Goal: Task Accomplishment & Management: Manage account settings

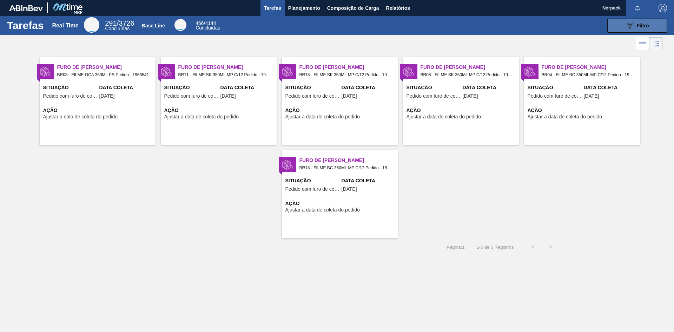
click at [625, 24] on button "089F7B8B-B2A5-4AFE-B5C0-19BA573D28AC Filtro" at bounding box center [637, 26] width 60 height 14
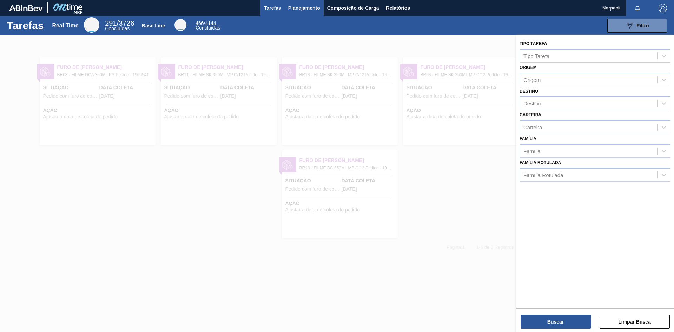
click at [304, 8] on span "Planejamento" at bounding box center [304, 8] width 32 height 8
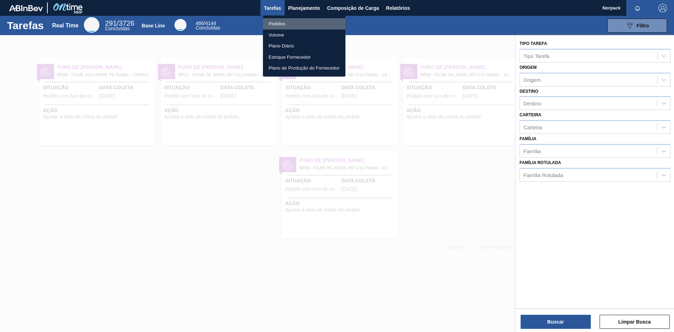
click at [277, 24] on li "Pedidos" at bounding box center [304, 23] width 82 height 11
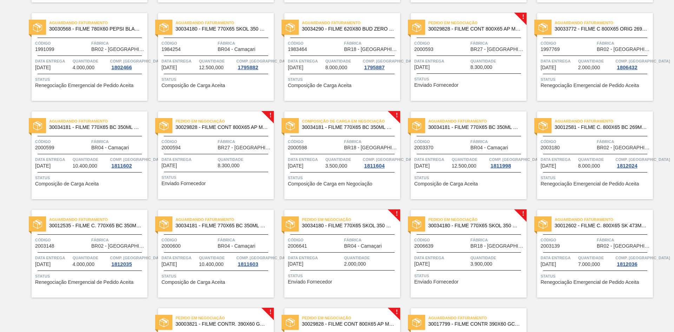
scroll to position [246, 0]
click at [322, 173] on div at bounding box center [342, 172] width 104 height 0
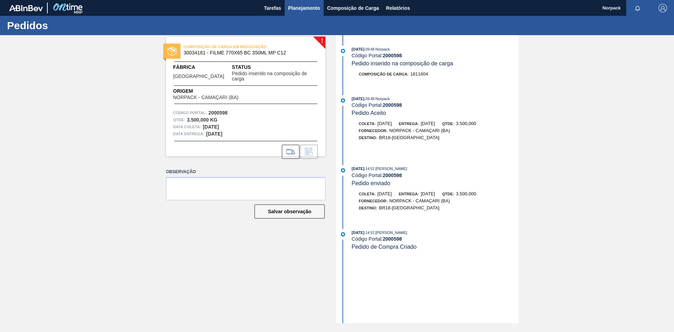
click at [310, 4] on span "Planejamento" at bounding box center [304, 8] width 32 height 8
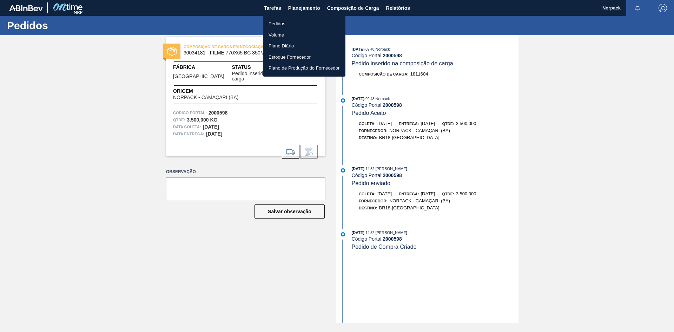
click at [278, 25] on li "Pedidos" at bounding box center [304, 23] width 82 height 11
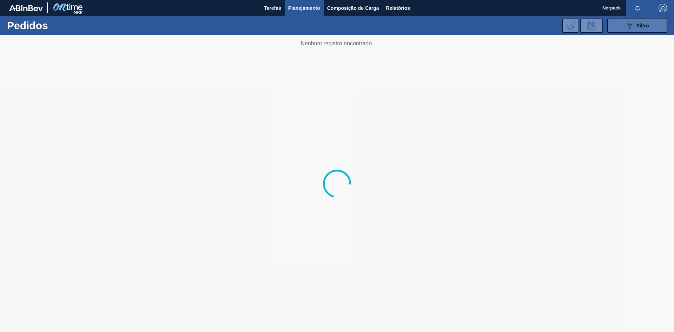
click at [634, 24] on div "089F7B8B-B2A5-4AFE-B5C0-19BA573D28AC Filtro" at bounding box center [637, 25] width 24 height 8
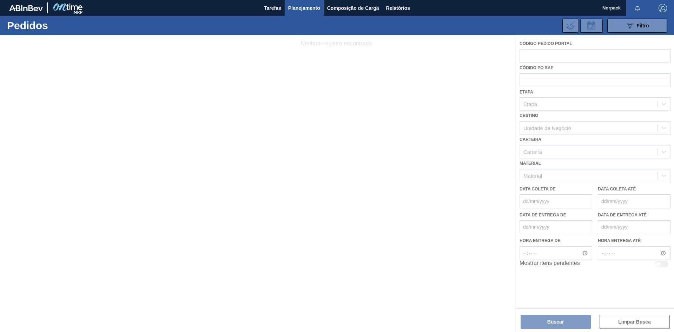
click at [555, 51] on div at bounding box center [337, 183] width 674 height 296
click at [552, 54] on div at bounding box center [337, 183] width 674 height 296
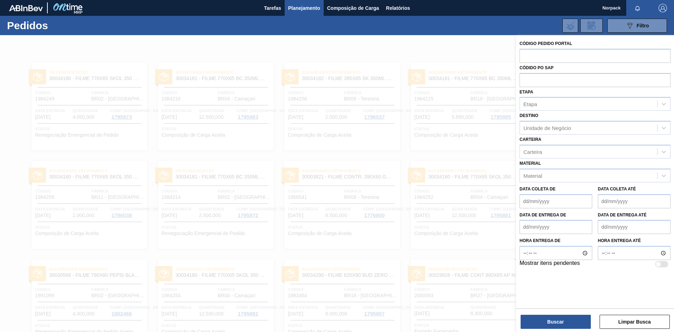
click at [553, 55] on input "text" at bounding box center [594, 55] width 151 height 13
paste input "1984250"
type input "1984250"
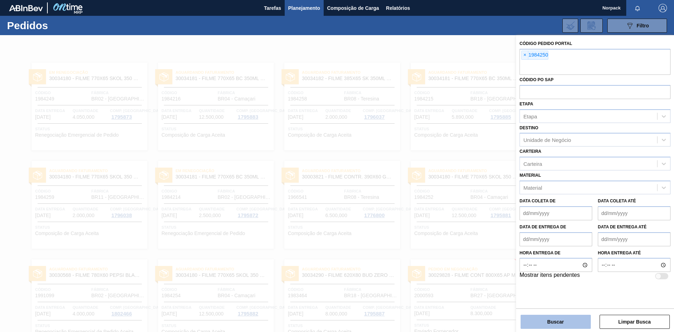
click at [552, 322] on button "Buscar" at bounding box center [555, 321] width 70 height 14
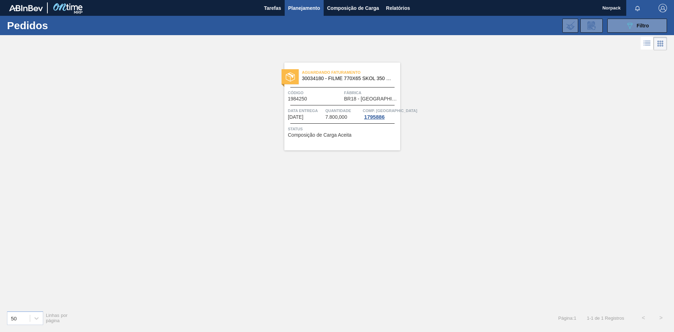
click at [341, 94] on span "Código" at bounding box center [315, 92] width 54 height 7
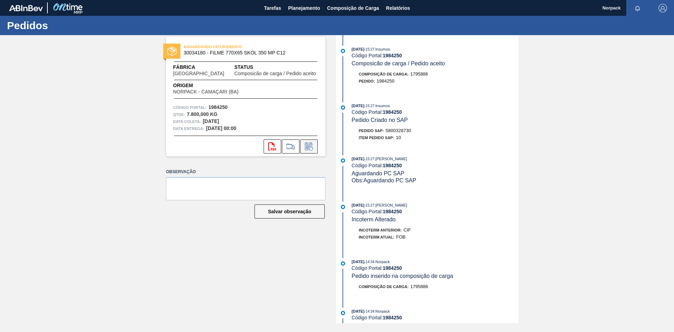
click at [314, 145] on button at bounding box center [309, 146] width 18 height 14
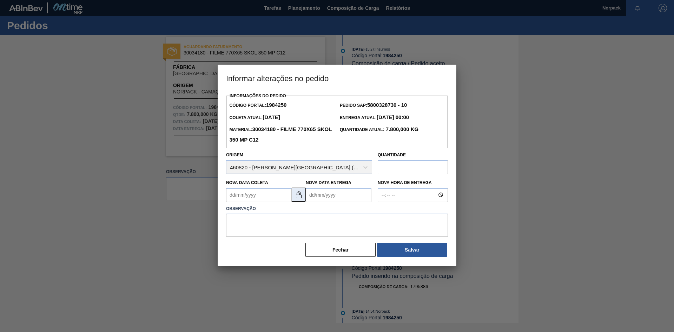
click at [301, 197] on img at bounding box center [298, 194] width 8 height 8
click at [258, 201] on Coleta "Nova Data Coleta" at bounding box center [259, 195] width 66 height 14
type Coleta "[DATE]"
click at [330, 199] on Entrega "Nova Data Entrega" at bounding box center [339, 195] width 66 height 14
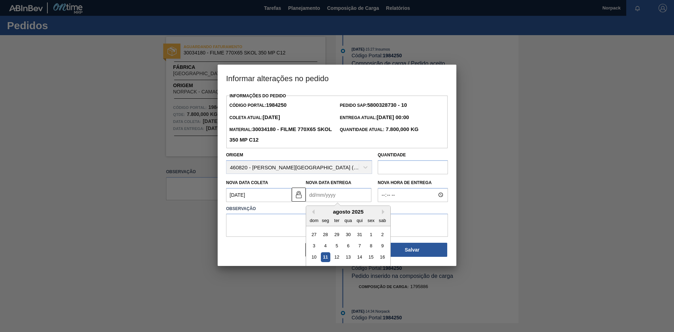
click at [334, 197] on Entrega "Nova Data Entrega" at bounding box center [339, 195] width 66 height 14
type Entrega "[DATE]"
click at [280, 219] on textarea at bounding box center [337, 224] width 222 height 23
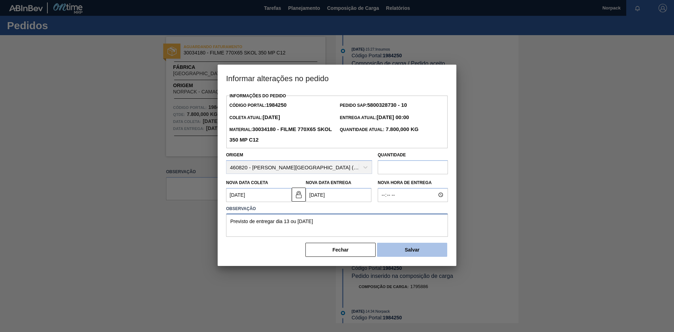
type textarea "Previsto de entregar dia 13 ou 14/08/2025"
click at [424, 248] on button "Salvar" at bounding box center [412, 249] width 70 height 14
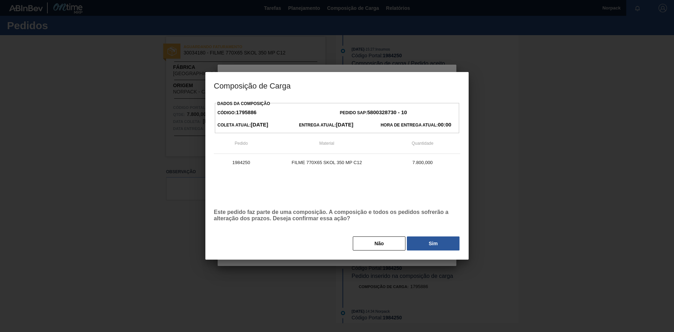
click at [419, 244] on button "Sim" at bounding box center [433, 243] width 53 height 14
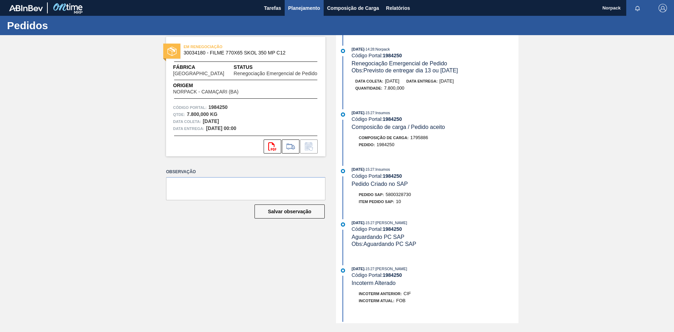
click at [297, 12] on span "Planejamento" at bounding box center [304, 8] width 32 height 8
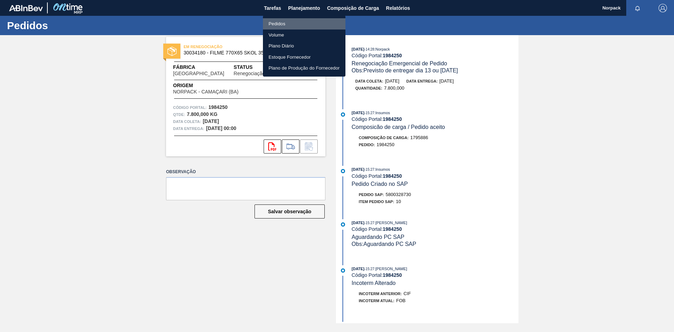
click at [279, 22] on li "Pedidos" at bounding box center [304, 23] width 82 height 11
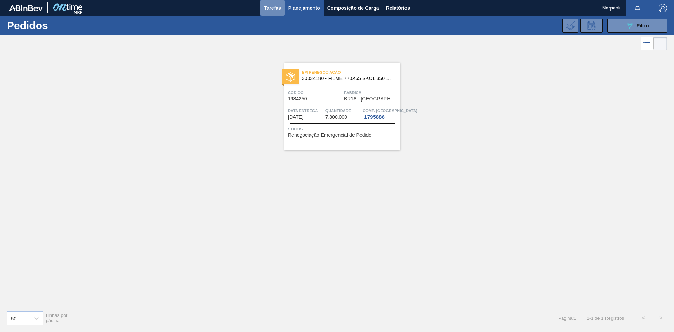
click at [268, 13] on button "Tarefas" at bounding box center [272, 8] width 24 height 16
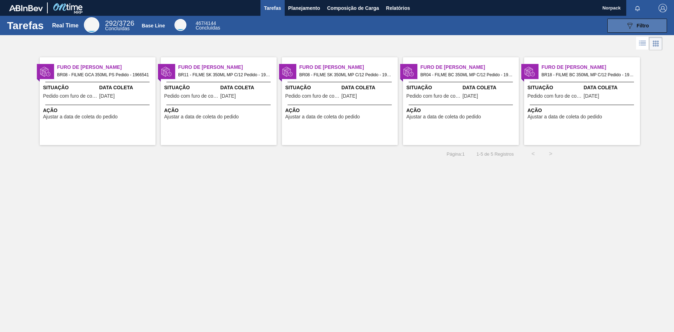
click at [633, 22] on icon "089F7B8B-B2A5-4AFE-B5C0-19BA573D28AC" at bounding box center [629, 25] width 8 height 8
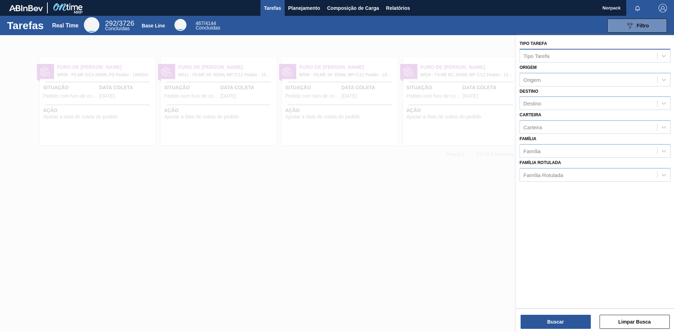
click at [549, 50] on div "Tipo Tarefa" at bounding box center [594, 56] width 151 height 14
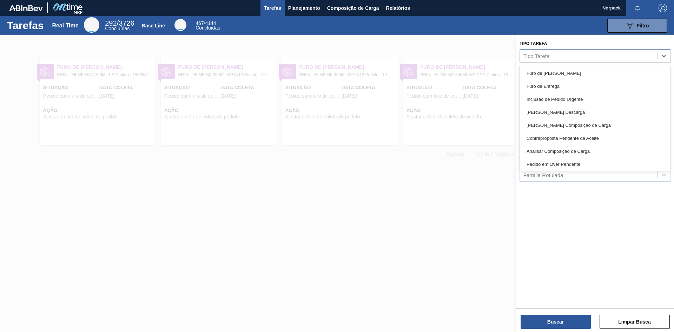
paste Tarefa "1997769"
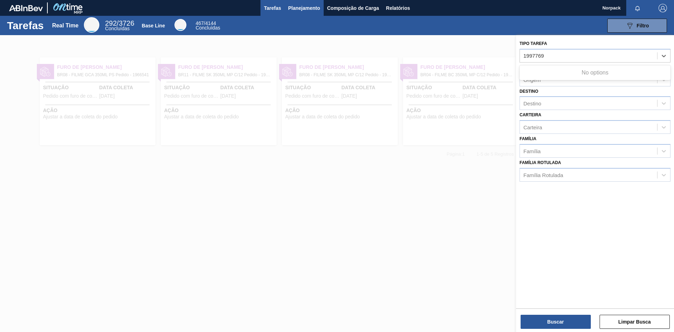
type Tarefa "1997769"
click at [313, 7] on span "Planejamento" at bounding box center [304, 8] width 32 height 8
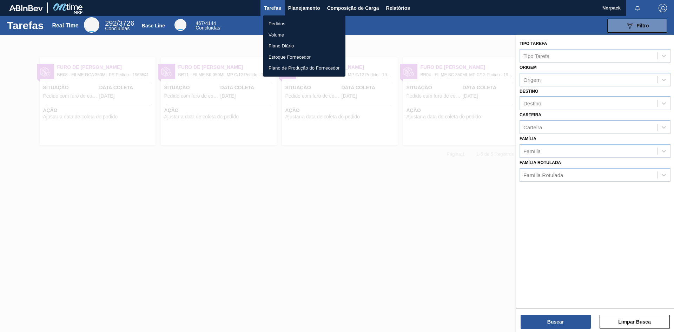
click at [284, 27] on li "Pedidos" at bounding box center [304, 23] width 82 height 11
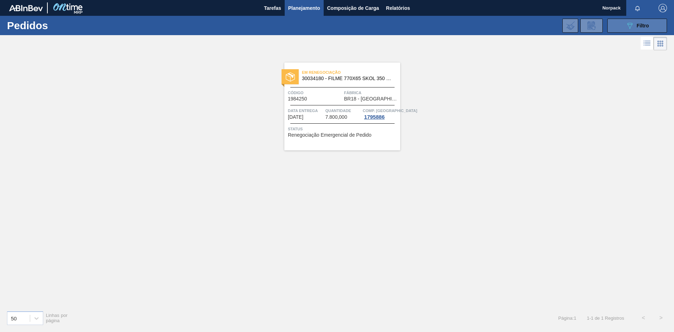
click at [634, 22] on div "089F7B8B-B2A5-4AFE-B5C0-19BA573D28AC Filtro" at bounding box center [637, 25] width 24 height 8
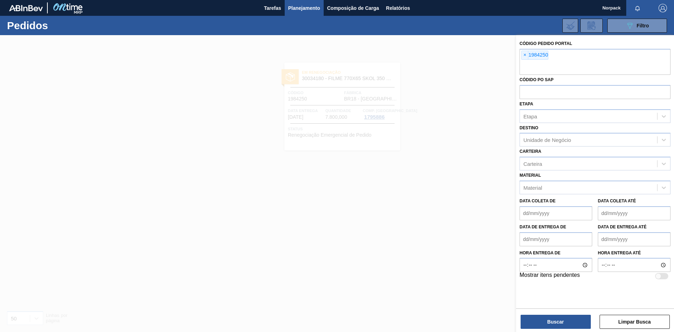
click at [330, 121] on div at bounding box center [337, 201] width 674 height 332
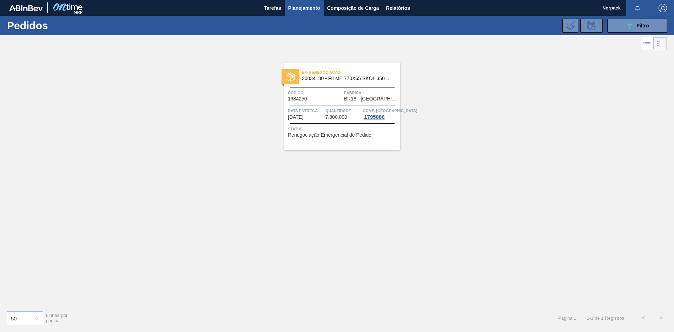
click at [330, 126] on span "Status" at bounding box center [343, 128] width 111 height 7
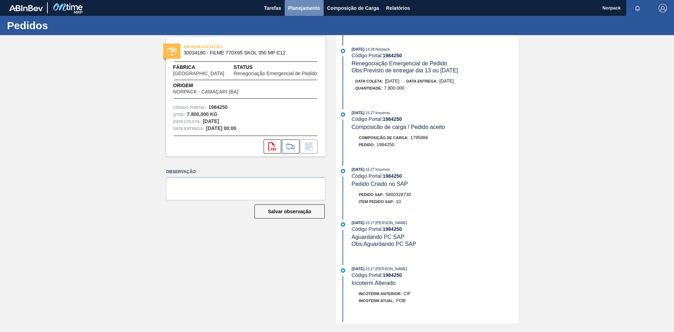
click at [310, 7] on span "Planejamento" at bounding box center [304, 8] width 32 height 8
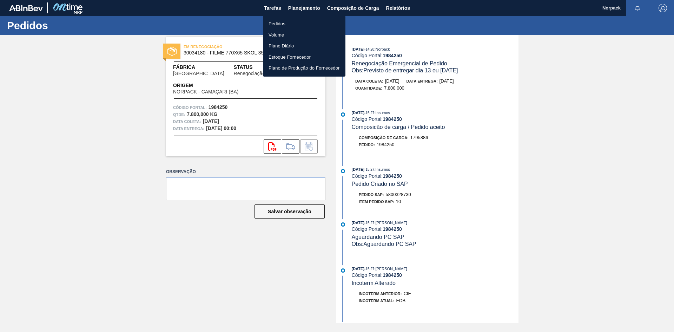
click at [281, 21] on li "Pedidos" at bounding box center [304, 23] width 82 height 11
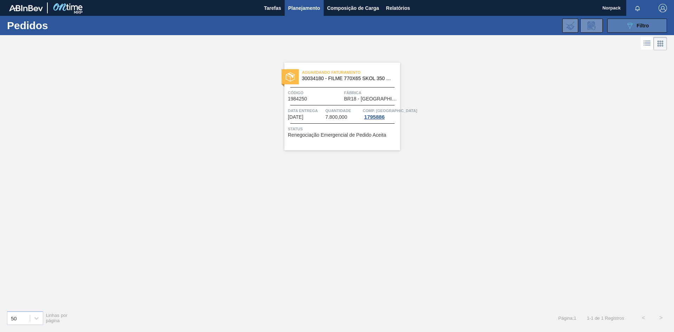
click at [638, 25] on span "Filtro" at bounding box center [643, 26] width 12 height 6
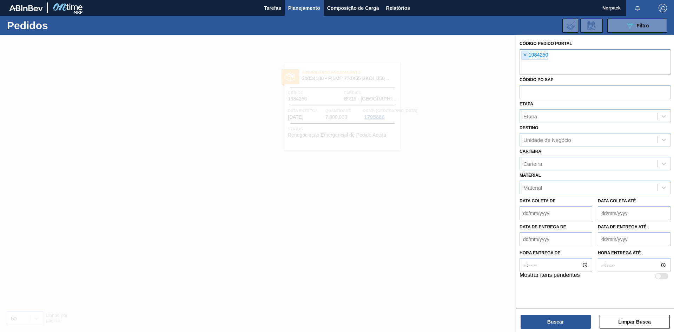
click at [526, 54] on span "×" at bounding box center [524, 55] width 7 height 8
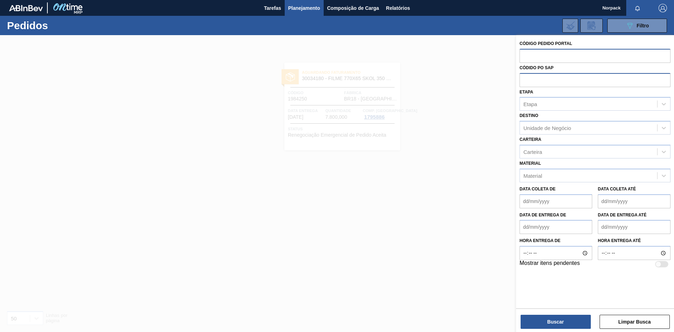
paste input "1997769"
type input "1997769"
click at [560, 321] on button "Buscar" at bounding box center [555, 321] width 70 height 14
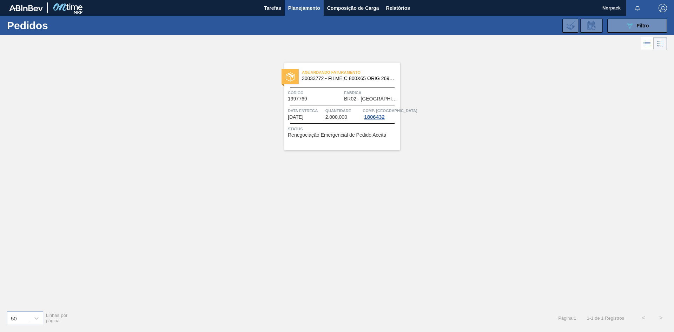
click at [322, 102] on div "Aguardando Faturamento 30033772 - FILME C 800X65 ORIG 269ML C15 NIV24 Código 19…" at bounding box center [342, 106] width 116 height 88
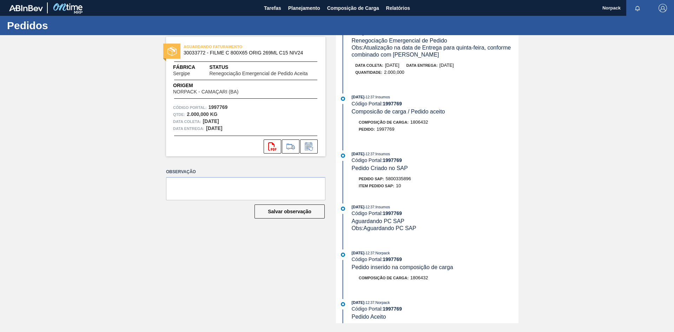
scroll to position [105, 0]
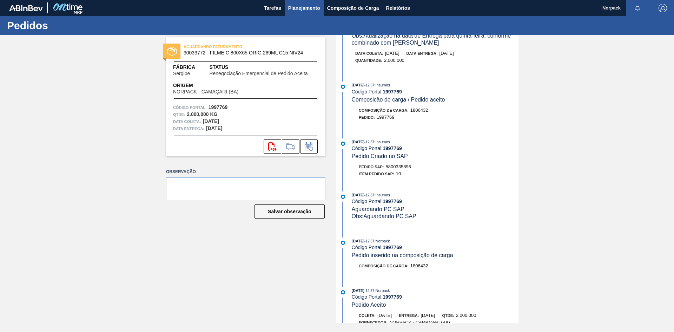
click at [296, 7] on span "Planejamento" at bounding box center [304, 8] width 32 height 8
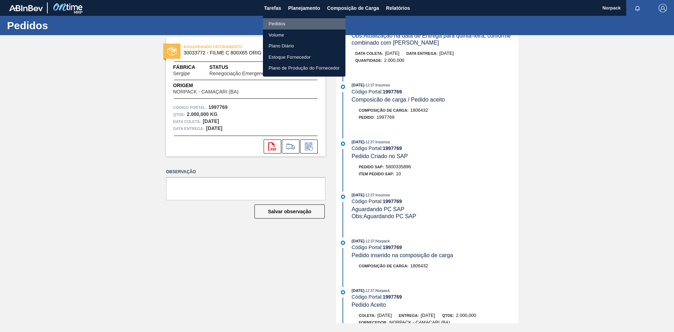
click at [272, 23] on li "Pedidos" at bounding box center [304, 23] width 82 height 11
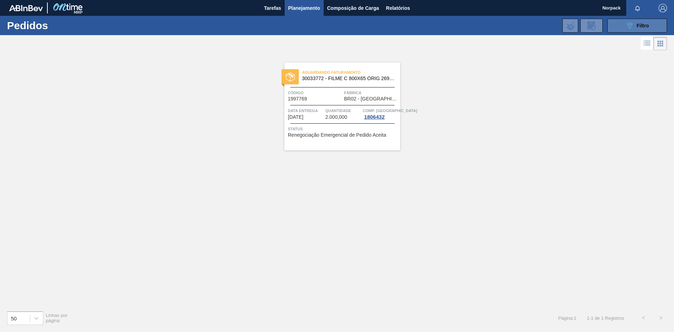
click at [624, 29] on button "089F7B8B-B2A5-4AFE-B5C0-19BA573D28AC Filtro" at bounding box center [637, 26] width 60 height 14
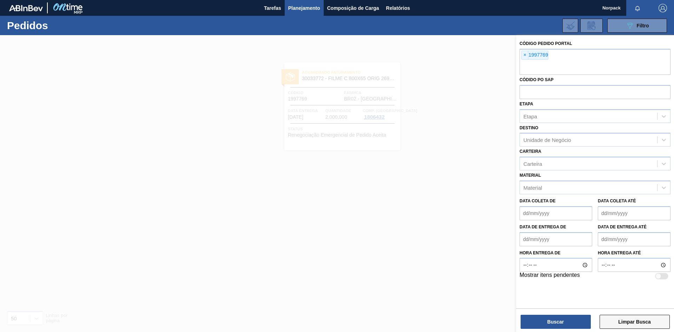
click at [640, 324] on button "Limpar Busca" at bounding box center [634, 321] width 70 height 14
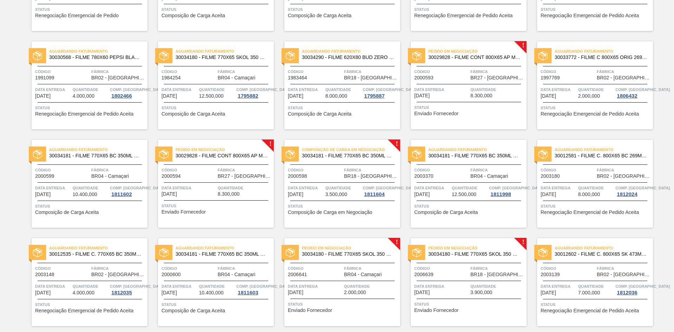
scroll to position [246, 0]
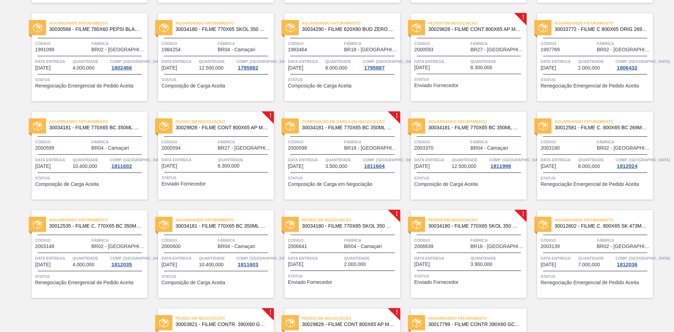
click at [338, 170] on div "Composição de Carga em Negociação 30034181 - FILME 770X65 BC 350ML MP C12 Códig…" at bounding box center [342, 156] width 116 height 88
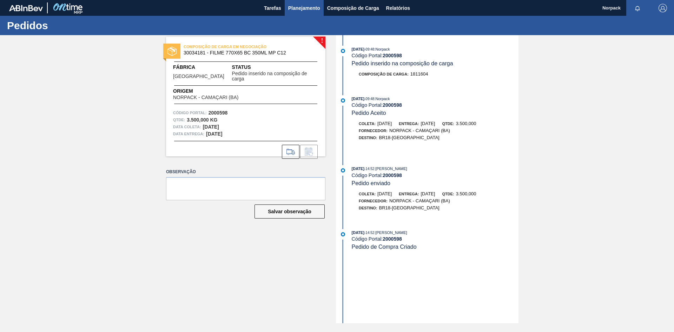
click at [297, 9] on span "Planejamento" at bounding box center [304, 8] width 32 height 8
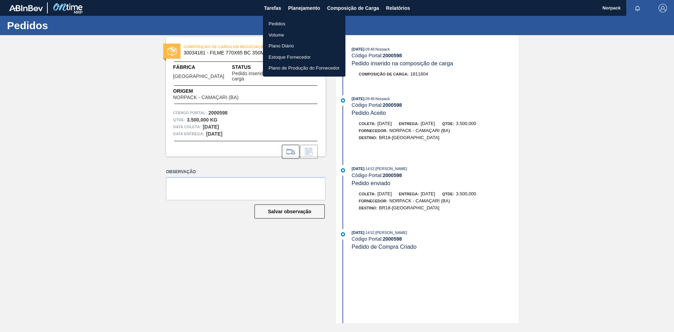
click at [269, 29] on li "Pedidos" at bounding box center [304, 23] width 82 height 11
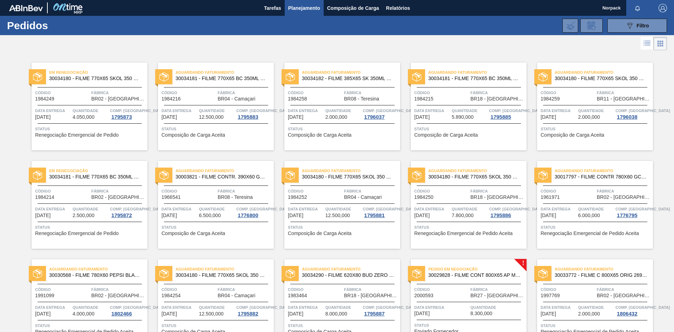
click at [257, 4] on div "Tarefas Planejamento Composição de Carga Relatórios" at bounding box center [337, 8] width 674 height 16
click at [266, 6] on span "Tarefas" at bounding box center [272, 8] width 17 height 8
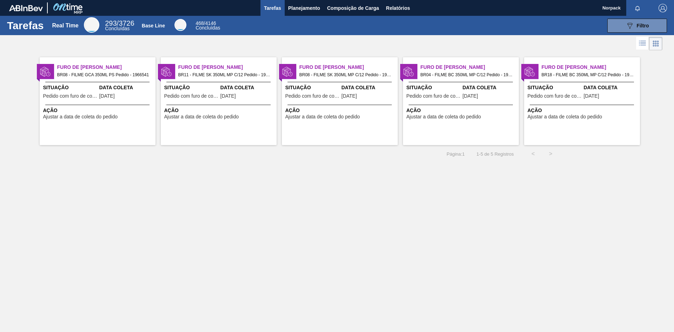
click at [125, 104] on div "Furo de Coleta BR08 - FILME GCA 350ML PS Pedido - 1966541 Situação Pedido com f…" at bounding box center [98, 101] width 116 height 88
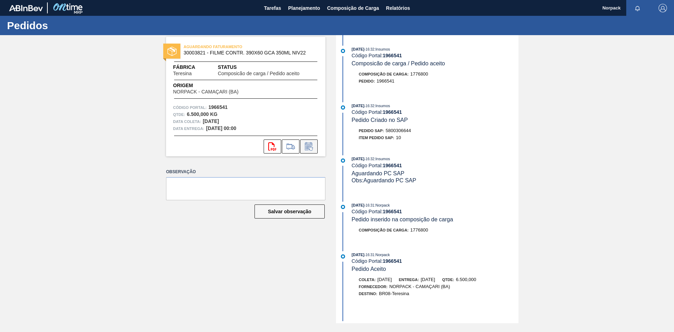
click at [307, 149] on icon at bounding box center [308, 147] width 5 height 4
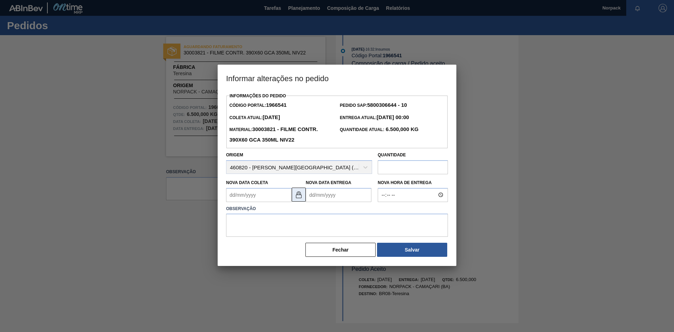
click at [297, 199] on img at bounding box center [298, 194] width 8 height 8
click at [251, 199] on Coleta "Nova Data Coleta" at bounding box center [259, 195] width 66 height 14
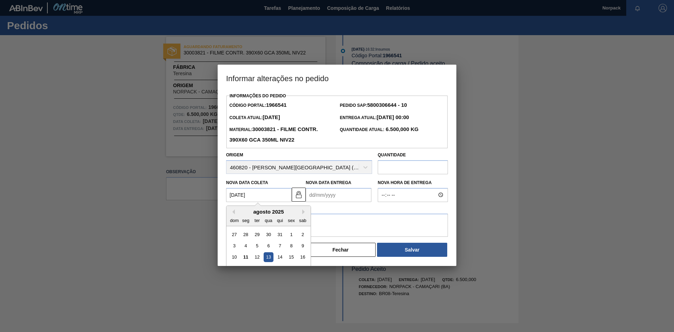
type Coleta "[DATE]"
click at [320, 190] on Entrega "Nova Data Entrega" at bounding box center [339, 195] width 66 height 14
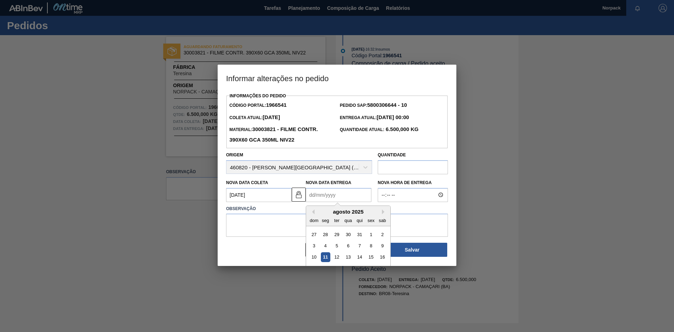
click at [342, 195] on Entrega "Nova Data Entrega" at bounding box center [339, 195] width 66 height 14
type Entrega "[DATE]"
click at [258, 225] on textarea at bounding box center [337, 224] width 222 height 23
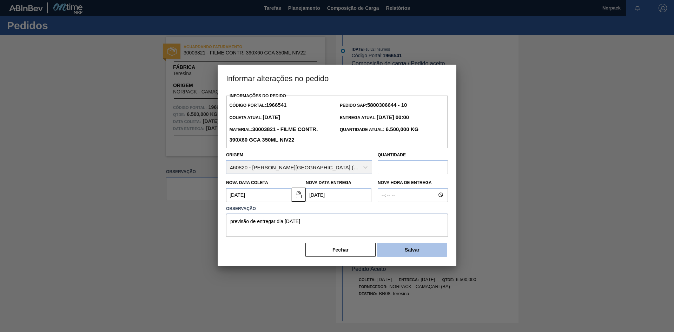
type textarea "previsão de entregar dia 18/08/2025"
click at [409, 252] on button "Salvar" at bounding box center [412, 249] width 70 height 14
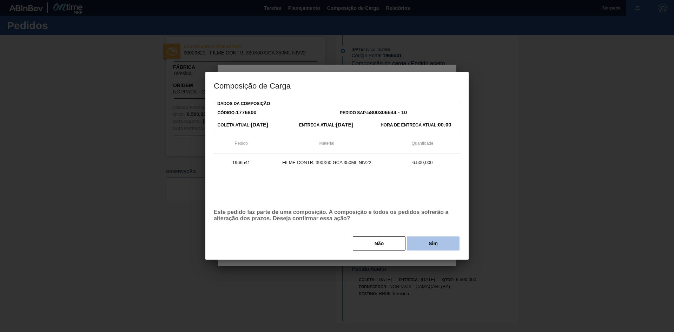
click at [430, 250] on button "Sim" at bounding box center [433, 243] width 53 height 14
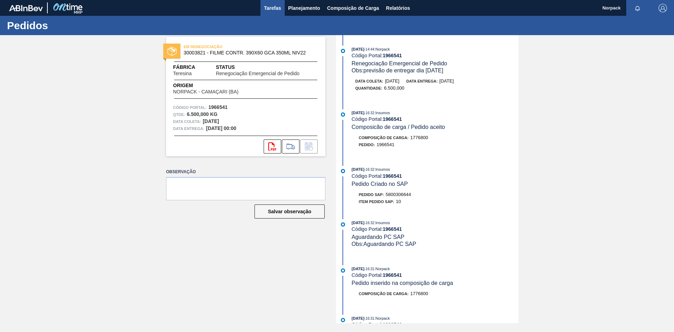
click at [272, 5] on span "Tarefas" at bounding box center [272, 8] width 17 height 8
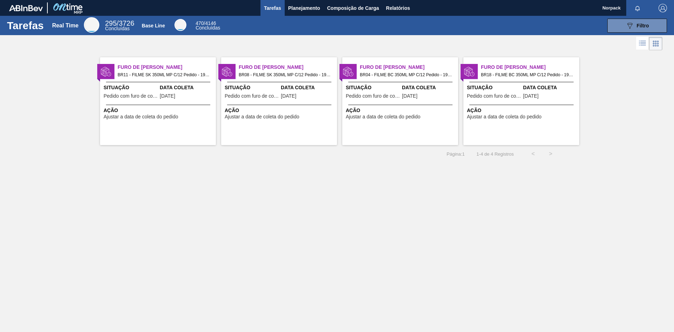
click at [176, 75] on span "BR11 - FILME SK 350ML MP C/12 Pedido - 1984259" at bounding box center [164, 75] width 93 height 8
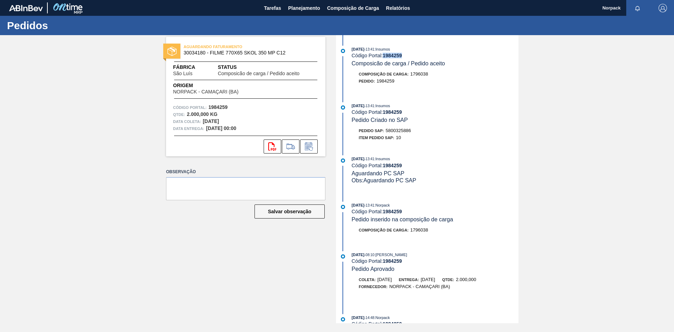
drag, startPoint x: 384, startPoint y: 54, endPoint x: 403, endPoint y: 55, distance: 19.0
click at [403, 55] on div "Código Portal: 1984259" at bounding box center [435, 56] width 167 height 6
copy strong "1984259"
click at [315, 150] on button at bounding box center [309, 146] width 18 height 14
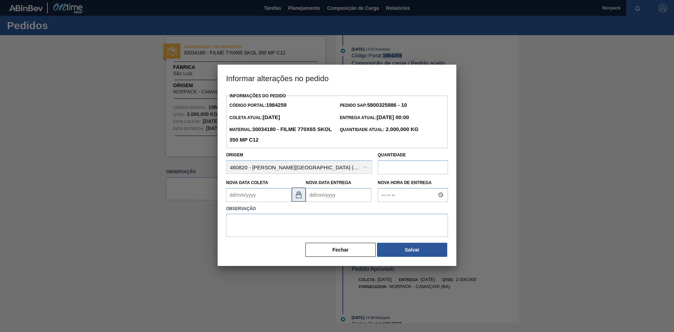
click at [300, 197] on img at bounding box center [298, 194] width 8 height 8
click at [256, 197] on Coleta "Nova Data Coleta" at bounding box center [259, 195] width 66 height 14
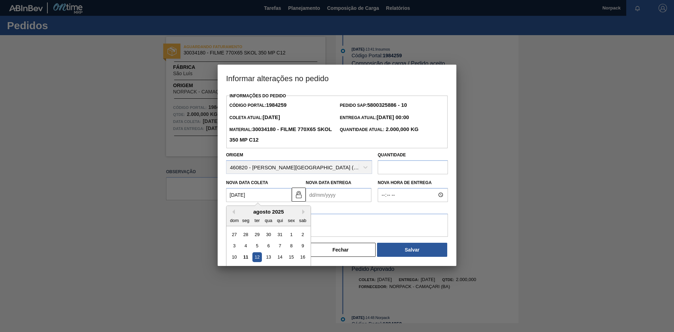
type Coleta "[DATE]"
click at [312, 194] on Entrega "Nova Data Entrega" at bounding box center [339, 195] width 66 height 14
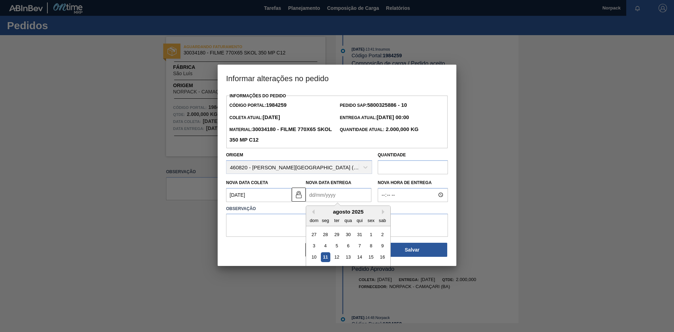
click at [376, 214] on div "agosto 2025" at bounding box center [348, 211] width 84 height 6
click at [344, 198] on Entrega "Nova Data Entrega" at bounding box center [339, 195] width 66 height 14
type Entrega "4"
type Entrega "15/08/2025"
click at [282, 232] on textarea at bounding box center [337, 224] width 222 height 23
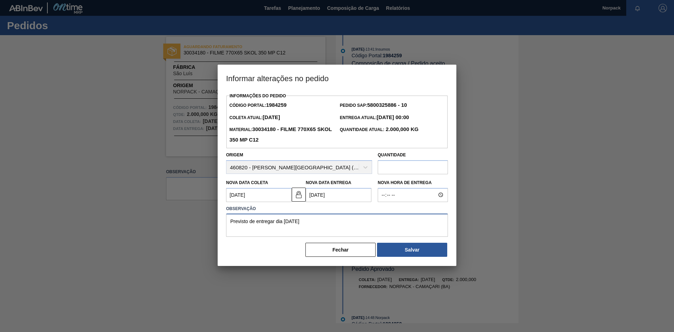
drag, startPoint x: 326, startPoint y: 219, endPoint x: 192, endPoint y: 221, distance: 134.1
click at [192, 221] on div "Informar alterações no pedido Informações do Pedido Código Portal: 1984259 Pedi…" at bounding box center [337, 166] width 674 height 332
type textarea "Previsto de entregar dia 15/08/2025"
click at [418, 253] on button "Salvar" at bounding box center [412, 249] width 70 height 14
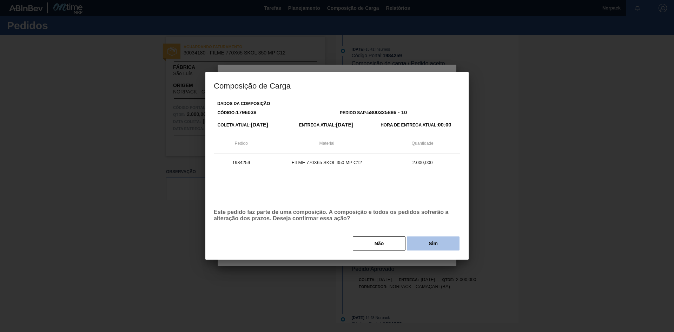
drag, startPoint x: 449, startPoint y: 231, endPoint x: 445, endPoint y: 241, distance: 10.9
click at [449, 232] on div "Dados da Composição Código: 1796038 Pedido SAP: 5800325886 - 10 Coleta Atual: 0…" at bounding box center [337, 175] width 246 height 152
click at [445, 241] on button "Sim" at bounding box center [433, 243] width 53 height 14
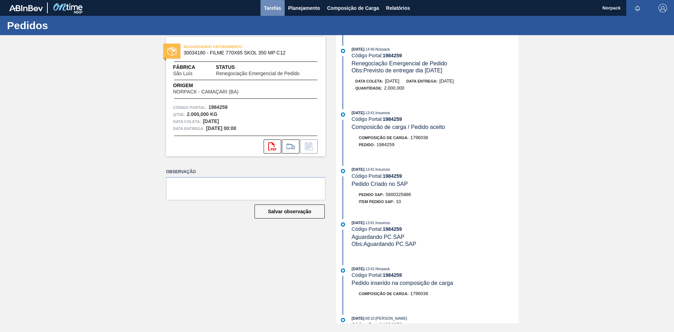
click at [268, 11] on span "Tarefas" at bounding box center [272, 8] width 17 height 8
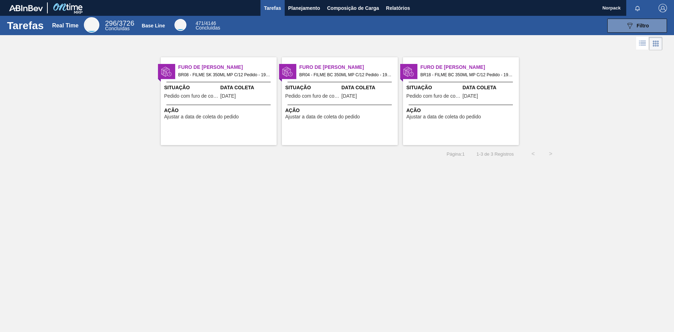
click at [219, 107] on span "Ação" at bounding box center [219, 110] width 111 height 7
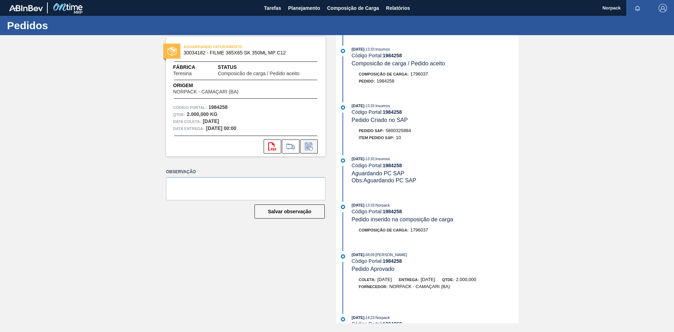
click at [309, 149] on icon at bounding box center [308, 146] width 11 height 8
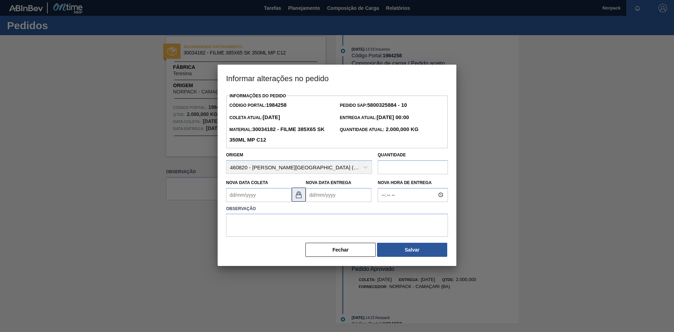
click at [301, 200] on button at bounding box center [299, 194] width 14 height 14
click at [258, 195] on Coleta "Nova Data Coleta" at bounding box center [259, 195] width 66 height 14
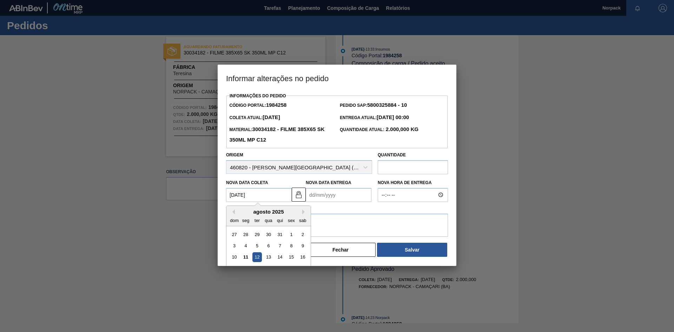
type Coleta "[DATE]"
click at [323, 201] on Entrega "Nova Data Entrega" at bounding box center [339, 195] width 66 height 14
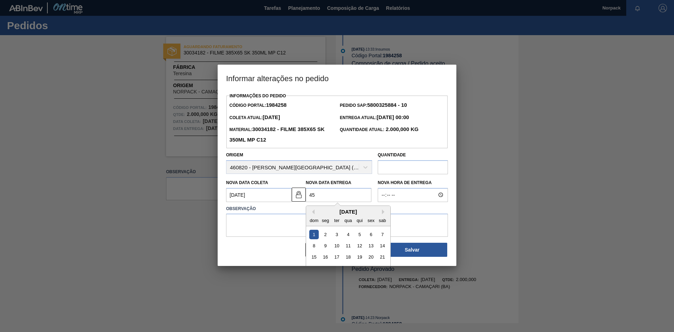
type Entrega "4"
type Entrega "15/08/2025"
click at [262, 229] on textarea at bounding box center [337, 224] width 222 height 23
paste textarea "Previsto de entregar dia 15/08/2025"
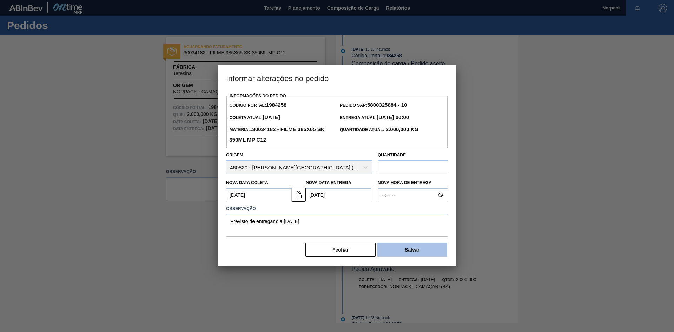
type textarea "Previsto de entregar dia 15/08/2025"
click at [411, 251] on button "Salvar" at bounding box center [412, 249] width 70 height 14
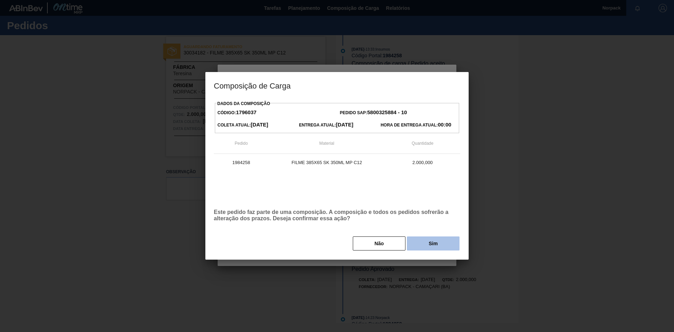
click at [433, 248] on button "Sim" at bounding box center [433, 243] width 53 height 14
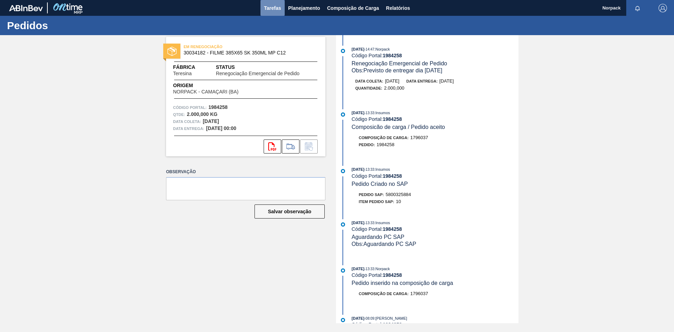
click at [268, 10] on span "Tarefas" at bounding box center [272, 8] width 17 height 8
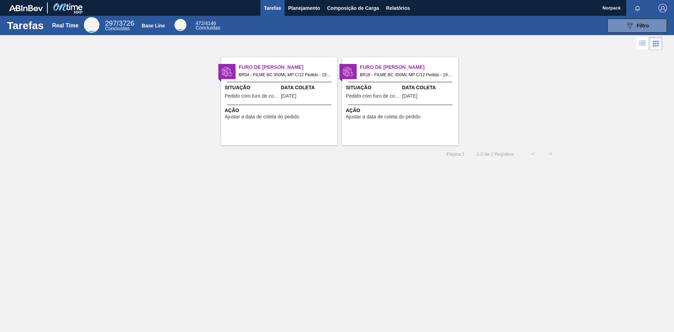
click at [302, 74] on span "BR04 - FILME BC 350ML MP C/12 Pedido - 1984216" at bounding box center [285, 75] width 93 height 8
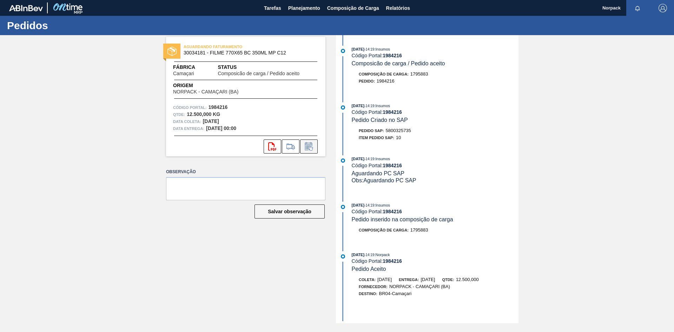
click at [308, 148] on icon at bounding box center [308, 146] width 11 height 8
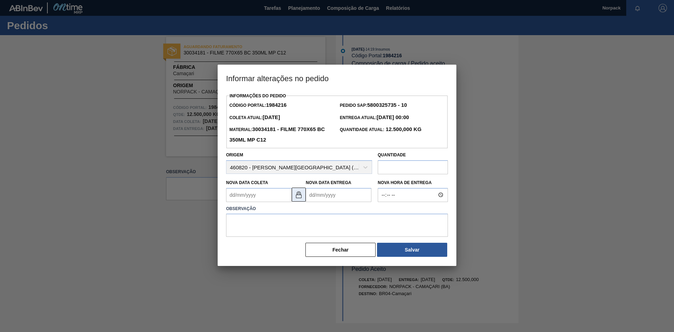
click at [300, 196] on img at bounding box center [298, 194] width 8 height 8
click at [259, 194] on Coleta "Nova Data Coleta" at bounding box center [259, 195] width 66 height 14
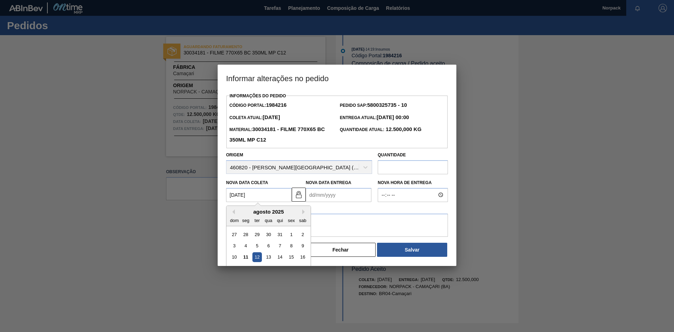
drag, startPoint x: 265, startPoint y: 198, endPoint x: 207, endPoint y: 194, distance: 58.0
click at [207, 194] on div "Informar alterações no pedido Informações do Pedido Código Portal: 1984216 Pedi…" at bounding box center [337, 166] width 674 height 332
type Coleta "[DATE]"
click at [318, 197] on Entrega "Nova Data Entrega" at bounding box center [339, 195] width 66 height 14
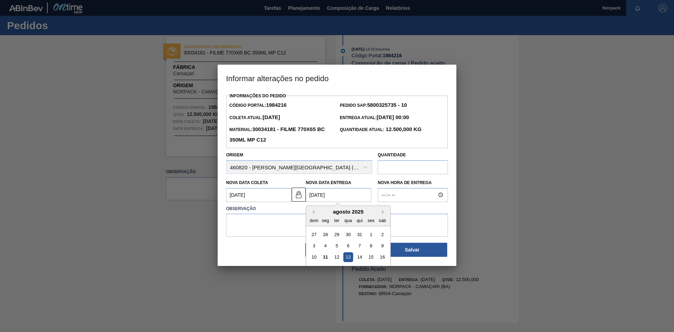
type Entrega "[DATE]"
click at [289, 222] on textarea at bounding box center [337, 224] width 222 height 23
paste textarea "Previsto de entregar dia 15/08/2025"
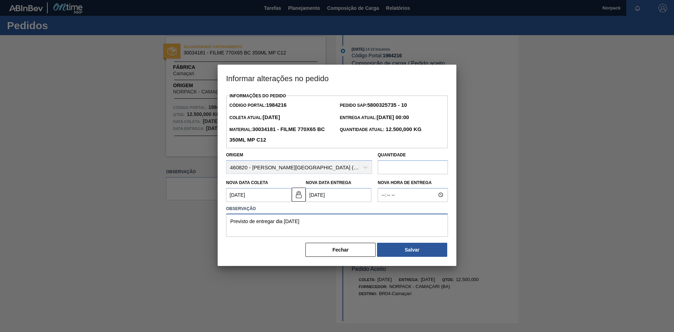
click at [288, 222] on textarea "Previsto de entregar dia 15/08/2025" at bounding box center [337, 224] width 222 height 23
type textarea "Previsto de entregar dia 13/08/2025"
click at [408, 252] on button "Salvar" at bounding box center [412, 249] width 70 height 14
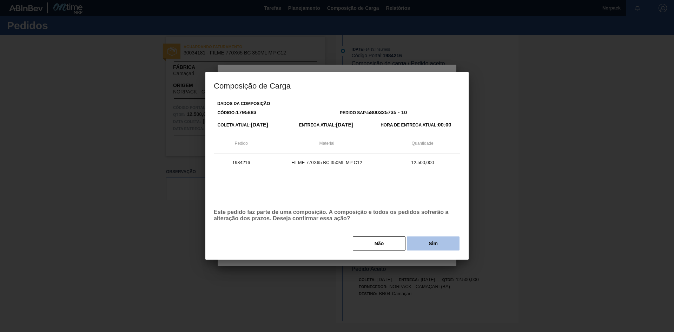
click at [442, 239] on button "Sim" at bounding box center [433, 243] width 53 height 14
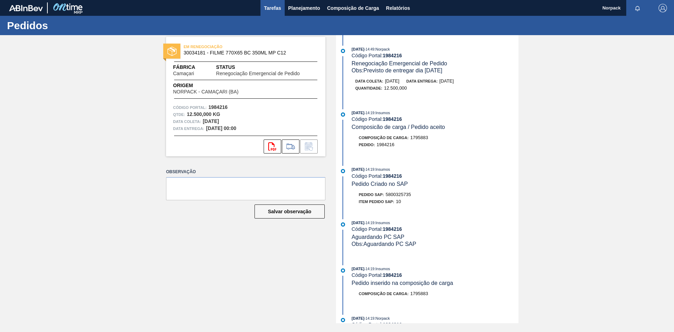
click at [273, 12] on span "Tarefas" at bounding box center [272, 8] width 17 height 8
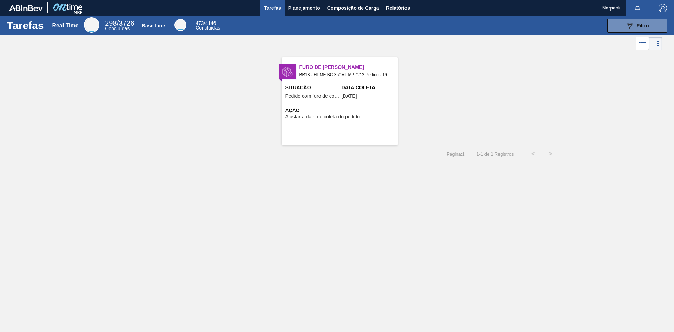
click at [302, 83] on div "Furo de Coleta BR18 - FILME BC 350ML MP C/12 Pedido - 1984215 Situação Pedido c…" at bounding box center [340, 101] width 116 height 88
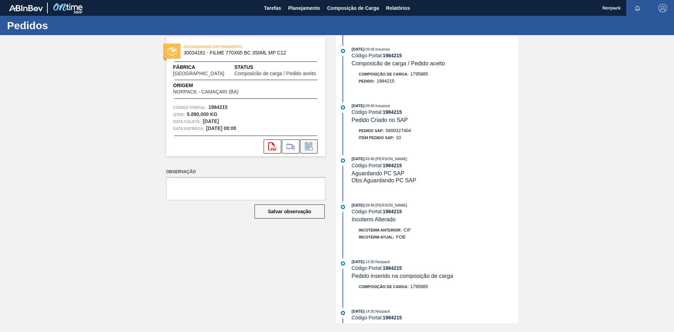
click at [310, 146] on icon at bounding box center [308, 147] width 5 height 4
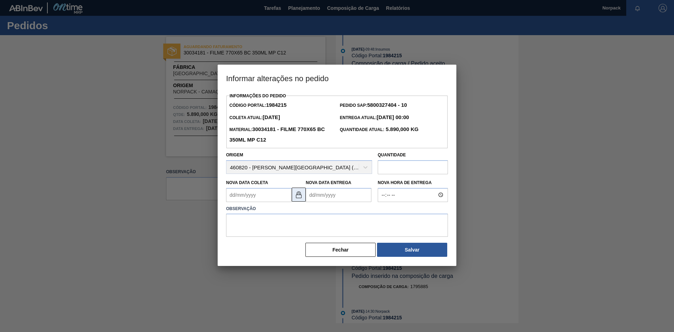
click at [304, 200] on button at bounding box center [299, 194] width 14 height 14
click at [275, 198] on Coleta "Nova Data Coleta" at bounding box center [259, 195] width 66 height 14
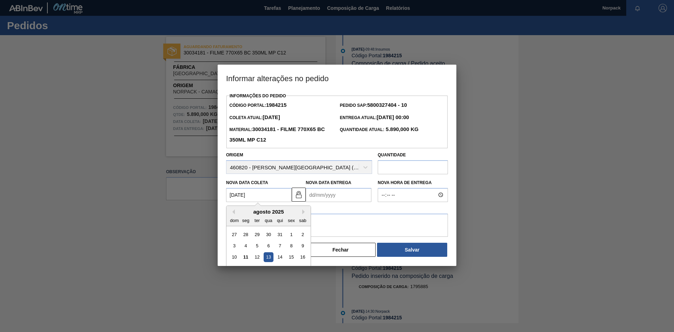
type Coleta "[DATE]"
click at [315, 191] on Entrega "Nova Data Entrega" at bounding box center [339, 195] width 66 height 14
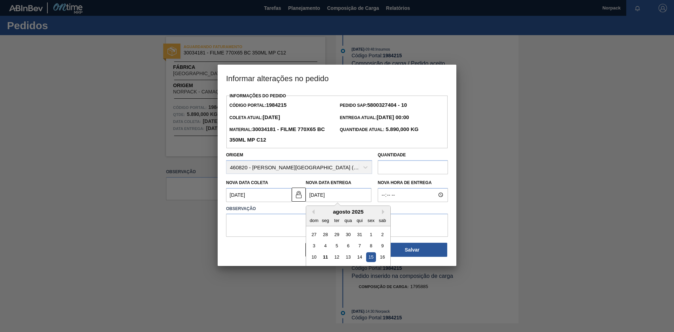
type Entrega "15/08/2025"
click at [269, 225] on textarea at bounding box center [337, 224] width 222 height 23
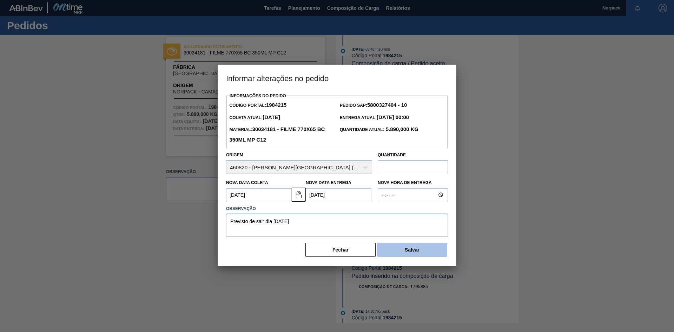
type textarea "Previsto de sair dia 13/08/2025"
click at [422, 253] on button "Salvar" at bounding box center [412, 249] width 70 height 14
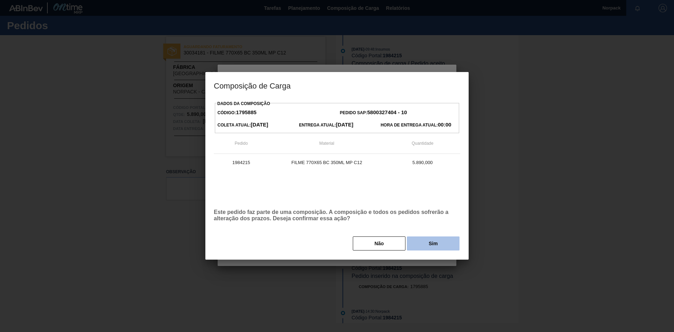
click at [424, 245] on button "Sim" at bounding box center [433, 243] width 53 height 14
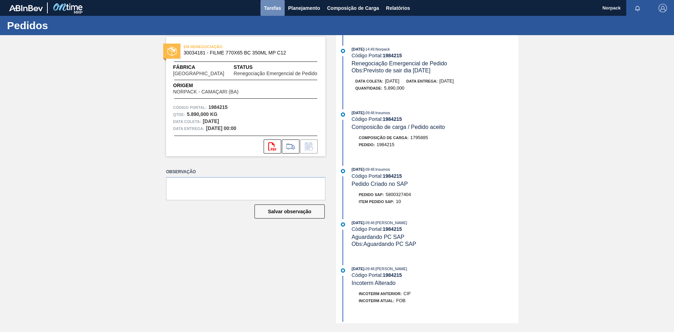
click at [267, 7] on span "Tarefas" at bounding box center [272, 8] width 17 height 8
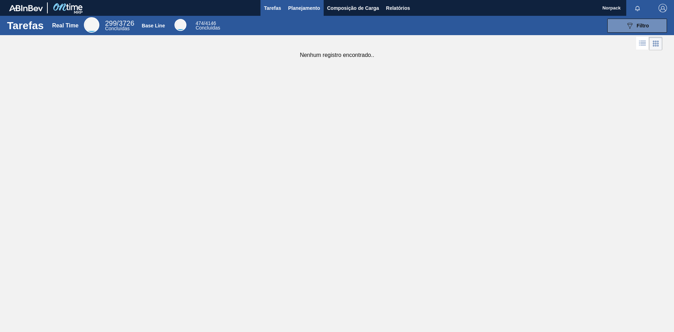
click at [307, 7] on span "Planejamento" at bounding box center [304, 8] width 32 height 8
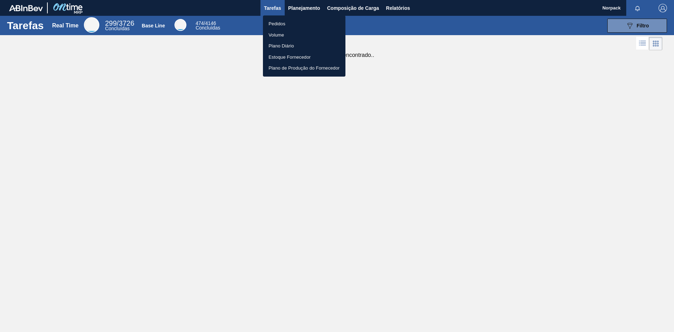
click at [282, 21] on li "Pedidos" at bounding box center [304, 23] width 82 height 11
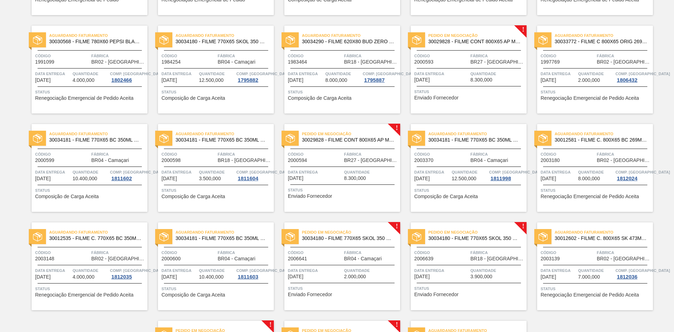
scroll to position [231, 0]
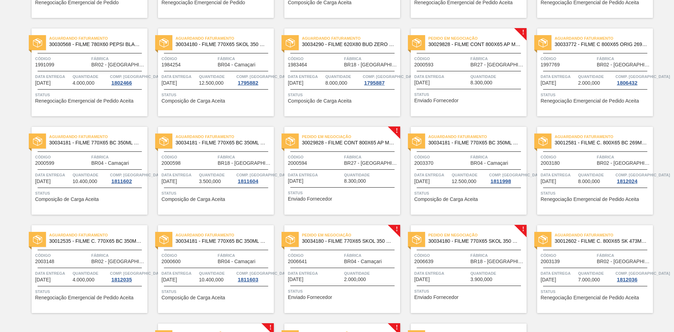
click at [204, 185] on div "Aguardando Faturamento 30034181 - FILME 770X65 BC 350ML MP C12 Código 2000598 F…" at bounding box center [216, 171] width 116 height 88
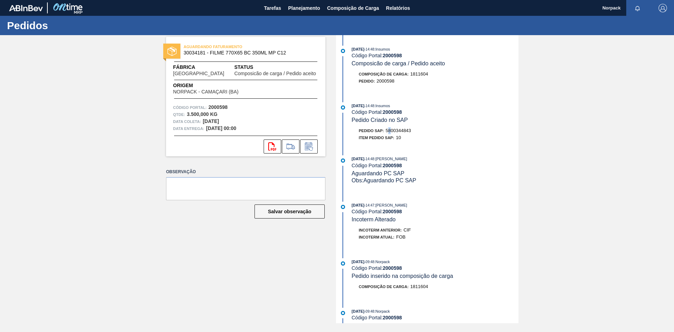
click at [392, 128] on span "5800344843" at bounding box center [398, 130] width 25 height 5
drag, startPoint x: 386, startPoint y: 129, endPoint x: 422, endPoint y: 130, distance: 36.5
click at [422, 130] on div "Pedido SAP: 5800344843" at bounding box center [435, 130] width 167 height 7
copy span "5800344843"
click at [448, 165] on div "Código Portal: 2000598" at bounding box center [435, 165] width 167 height 6
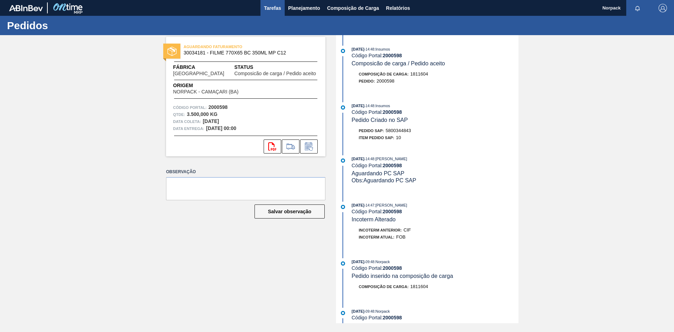
click at [273, 10] on span "Tarefas" at bounding box center [272, 8] width 17 height 8
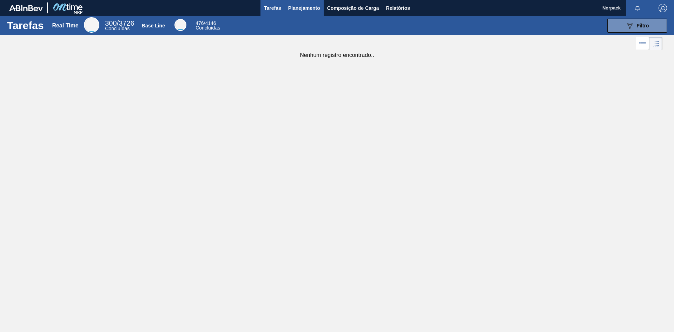
click at [301, 7] on span "Planejamento" at bounding box center [304, 8] width 32 height 8
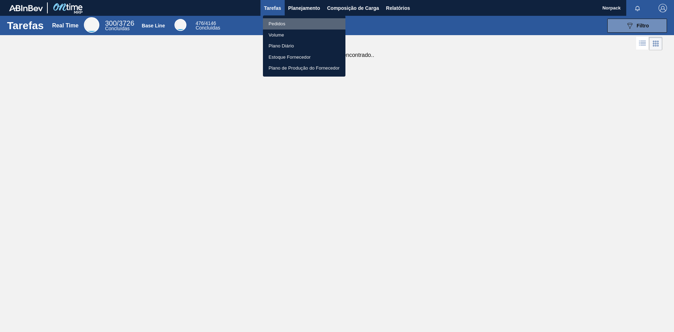
click at [279, 22] on li "Pedidos" at bounding box center [304, 23] width 82 height 11
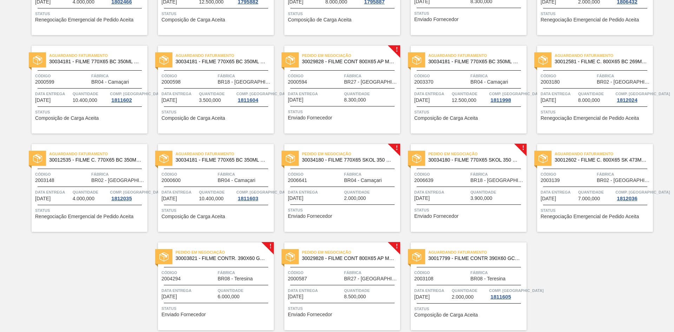
scroll to position [336, 0]
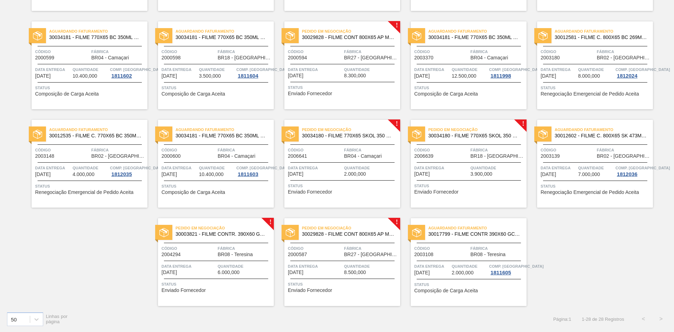
click at [354, 178] on div "Pedido em Negociação 30034180 - FILME 770X65 SKOL 350 MP C12 Código 2006641 Fáb…" at bounding box center [342, 164] width 116 height 88
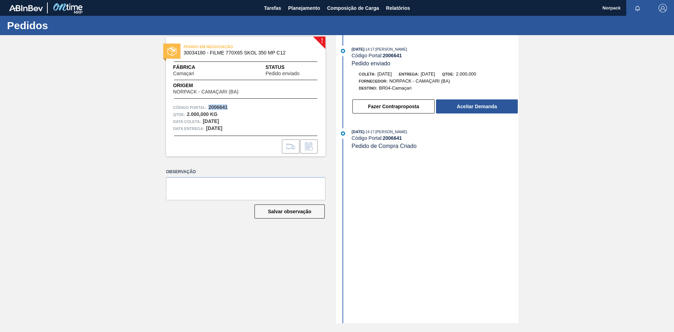
drag, startPoint x: 208, startPoint y: 106, endPoint x: 233, endPoint y: 106, distance: 25.3
click at [233, 106] on div "Código Portal: 2006641" at bounding box center [245, 107] width 145 height 7
copy strong "2006641"
click at [475, 107] on button "Aceitar Demanda" at bounding box center [477, 106] width 82 height 14
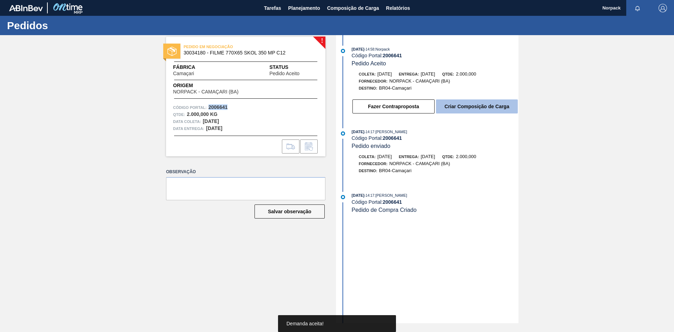
click at [475, 106] on button "Criar Composição de Carga" at bounding box center [477, 106] width 82 height 14
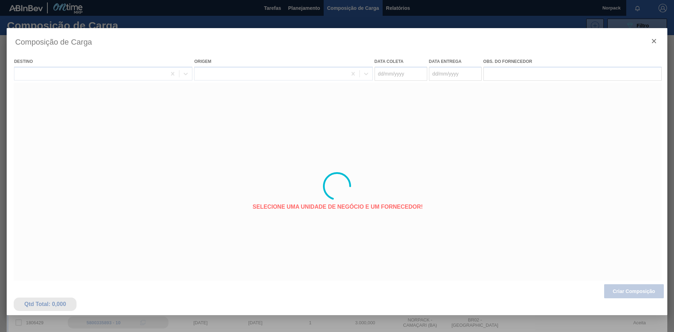
type coleta "[DATE]"
type entrega "[DATE]"
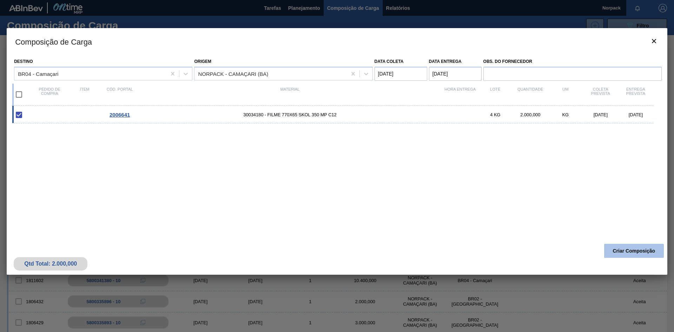
click at [618, 253] on button "Criar Composição" at bounding box center [634, 251] width 60 height 14
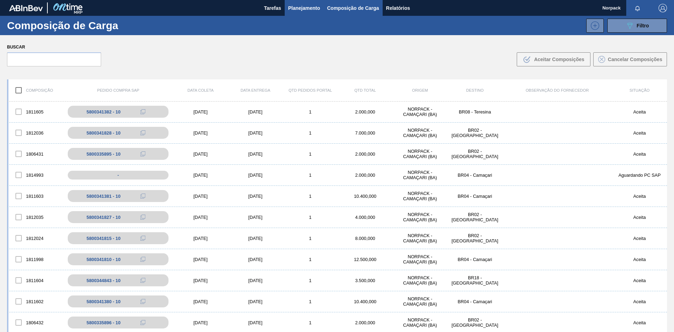
click at [307, 8] on span "Planejamento" at bounding box center [304, 8] width 32 height 8
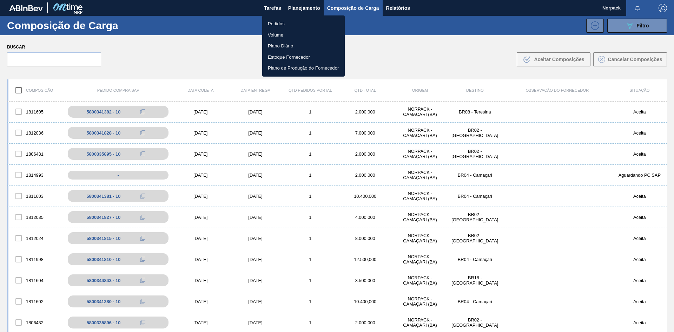
click at [287, 22] on li "Pedidos" at bounding box center [303, 23] width 82 height 11
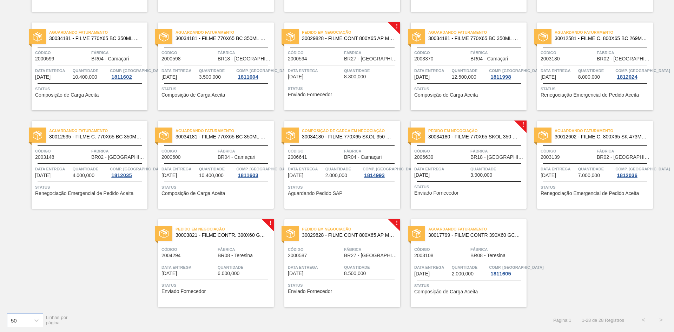
scroll to position [336, 0]
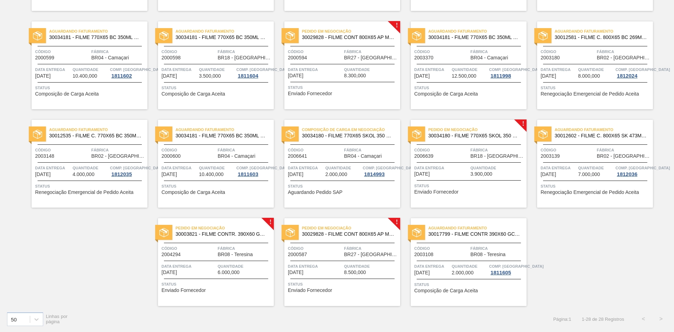
click at [341, 156] on div "Código 2006641" at bounding box center [315, 152] width 54 height 12
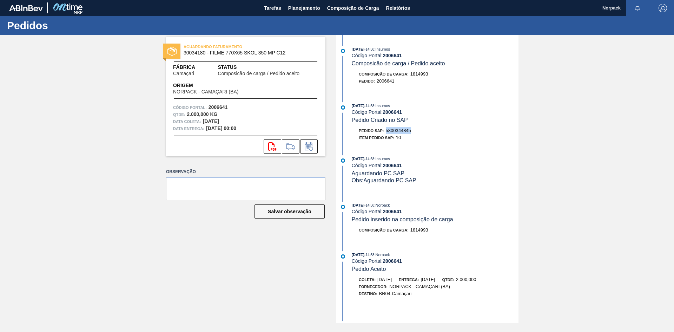
drag, startPoint x: 387, startPoint y: 132, endPoint x: 418, endPoint y: 132, distance: 30.9
click at [418, 132] on div "Pedido SAP: 5800344845" at bounding box center [435, 130] width 167 height 7
copy span "5800344845"
click at [313, 147] on icon at bounding box center [308, 146] width 11 height 8
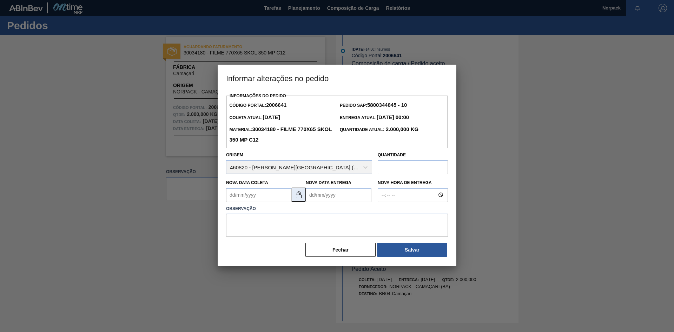
click at [298, 196] on img at bounding box center [298, 194] width 8 height 8
click at [268, 200] on Coleta "Nova Data Coleta" at bounding box center [259, 195] width 66 height 14
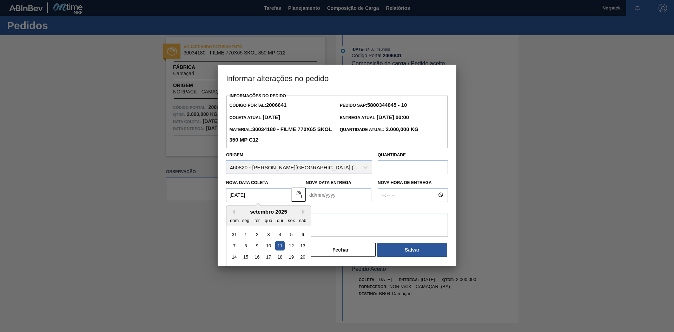
type Coleta "[DATE]"
click at [331, 198] on Entrega "Nova Data Entrega" at bounding box center [339, 195] width 66 height 14
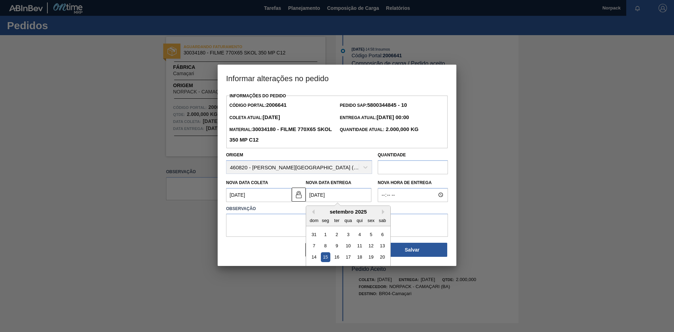
type Entrega "15/09/2025"
click at [264, 228] on textarea at bounding box center [337, 224] width 222 height 23
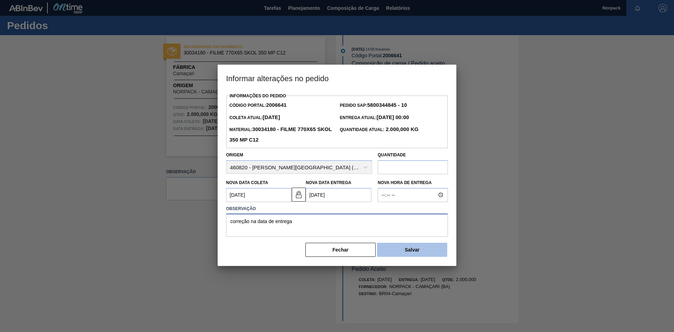
type textarea "correção na data de entrega"
click at [404, 249] on button "Salvar" at bounding box center [412, 249] width 70 height 14
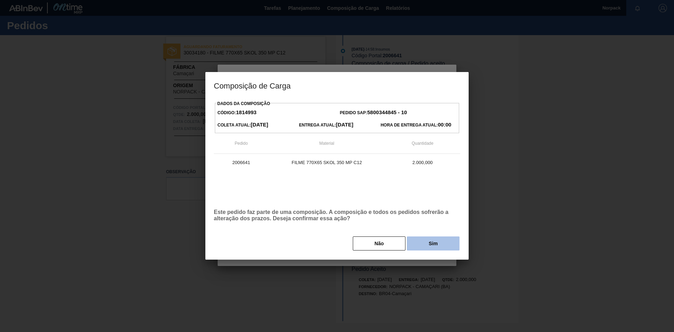
click at [425, 247] on button "Sim" at bounding box center [433, 243] width 53 height 14
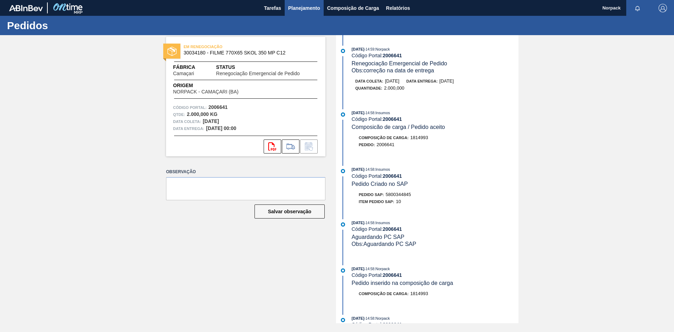
click at [301, 9] on span "Planejamento" at bounding box center [304, 8] width 32 height 8
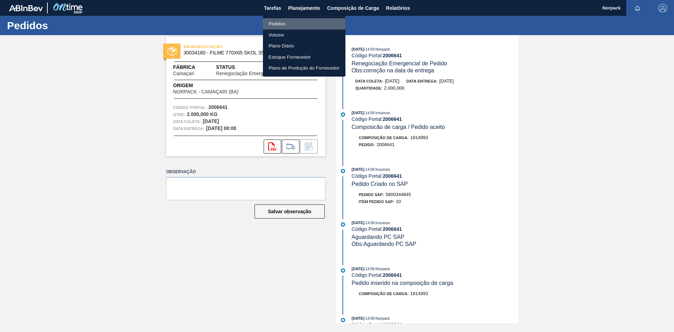
click at [280, 21] on li "Pedidos" at bounding box center [304, 23] width 82 height 11
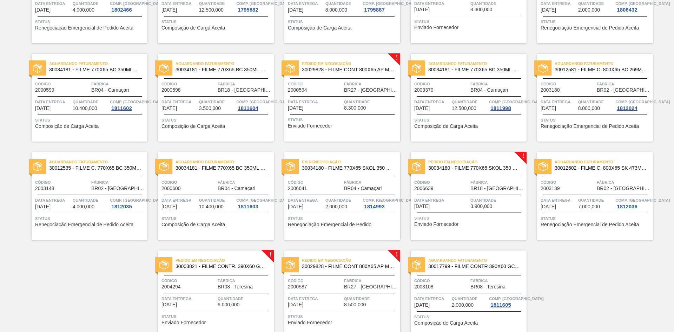
scroll to position [336, 0]
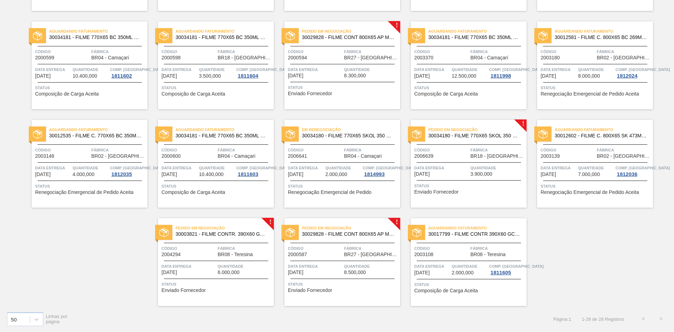
click at [480, 168] on span "Quantidade" at bounding box center [497, 167] width 54 height 7
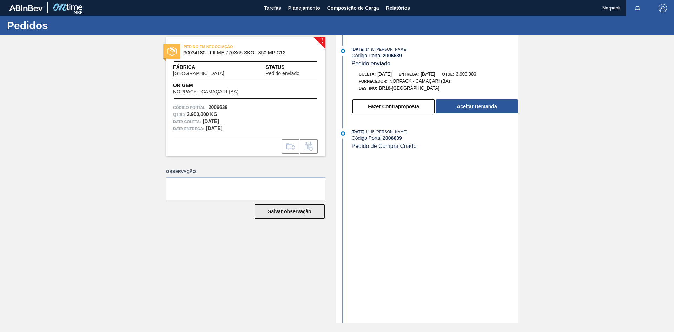
click at [319, 215] on button "Salvar observação" at bounding box center [289, 211] width 70 height 14
drag, startPoint x: 384, startPoint y: 54, endPoint x: 411, endPoint y: 56, distance: 27.8
click at [411, 56] on div "Código Portal: 2006639" at bounding box center [435, 56] width 167 height 6
copy strong "2006639"
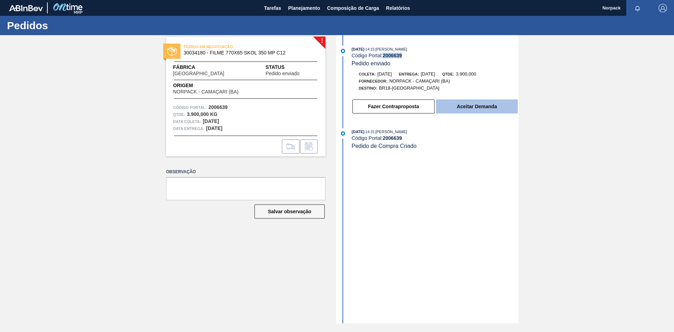
click at [471, 107] on button "Aceitar Demanda" at bounding box center [477, 106] width 82 height 14
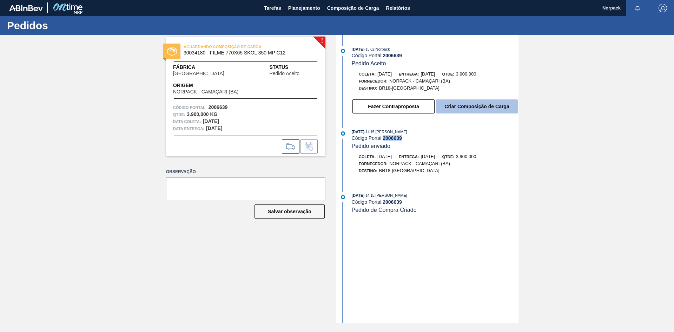
click at [488, 104] on button "Criar Composição de Carga" at bounding box center [477, 106] width 82 height 14
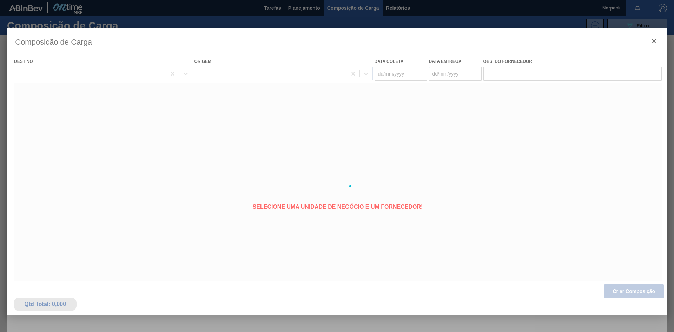
type coleta "[DATE]"
type entrega "[DATE]"
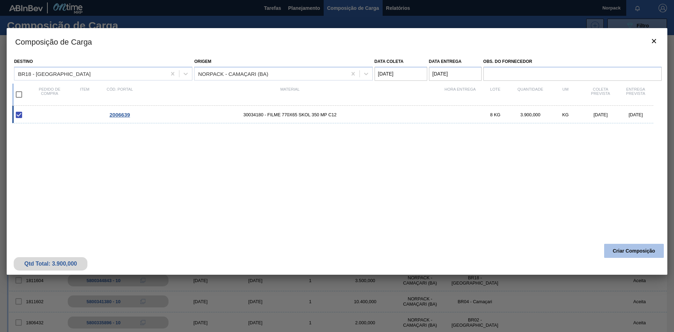
click at [638, 251] on button "Criar Composição" at bounding box center [634, 251] width 60 height 14
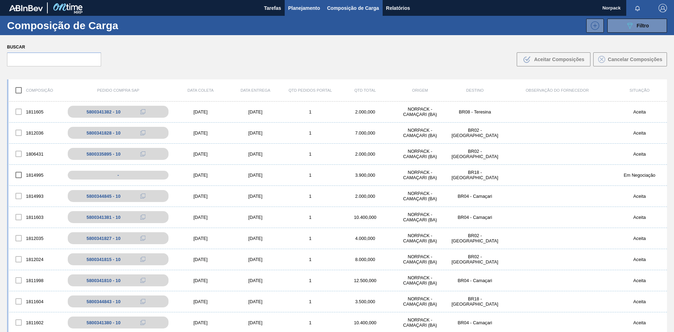
click at [291, 11] on span "Planejamento" at bounding box center [304, 8] width 32 height 8
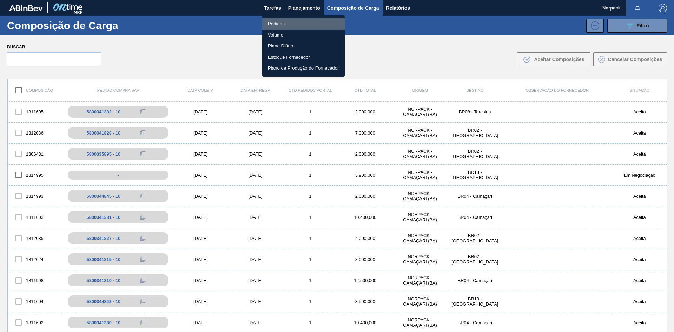
click at [271, 22] on li "Pedidos" at bounding box center [303, 23] width 82 height 11
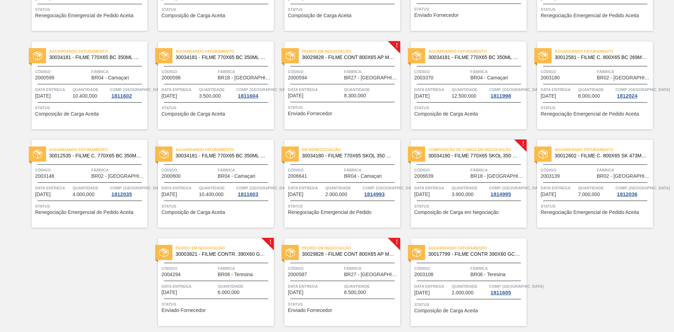
scroll to position [336, 0]
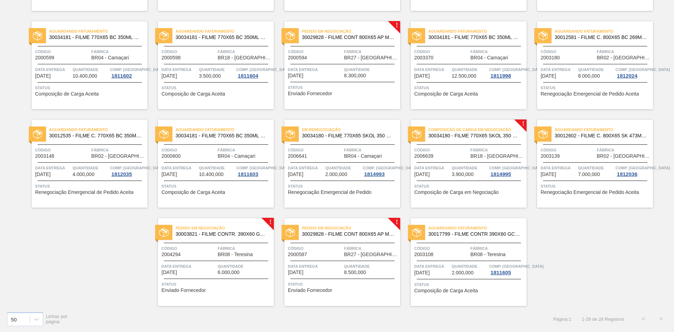
click at [452, 168] on span "Quantidade" at bounding box center [470, 167] width 36 height 7
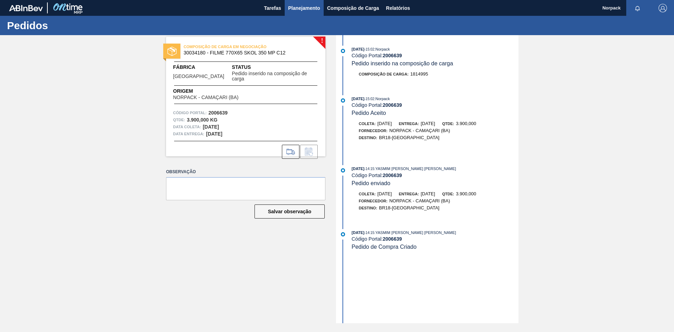
click at [287, 10] on button "Planejamento" at bounding box center [304, 8] width 39 height 16
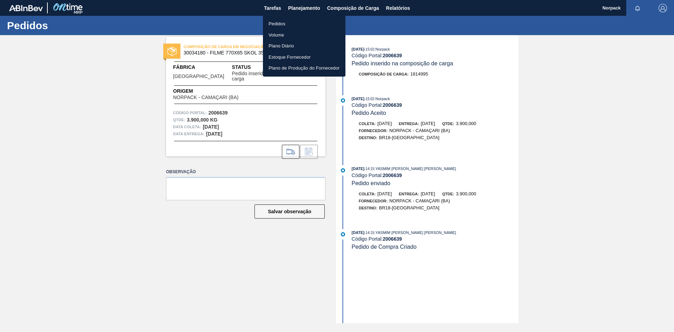
click at [281, 25] on li "Pedidos" at bounding box center [304, 23] width 82 height 11
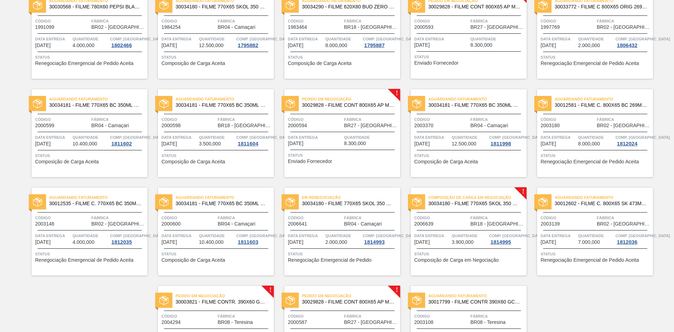
scroll to position [336, 0]
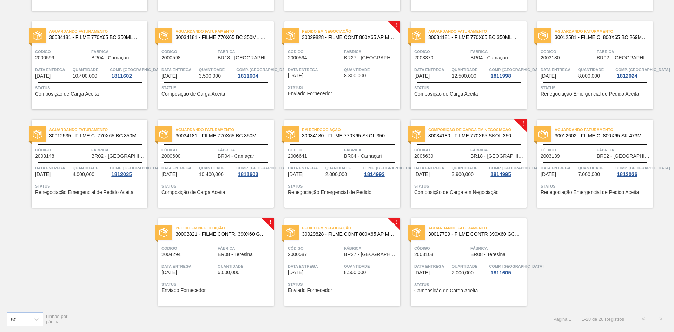
click at [227, 260] on div "Pedido em Negociação 30003821 - FILME CONTR. 390X60 GCA 350ML NIV22 Código 2004…" at bounding box center [216, 262] width 116 height 88
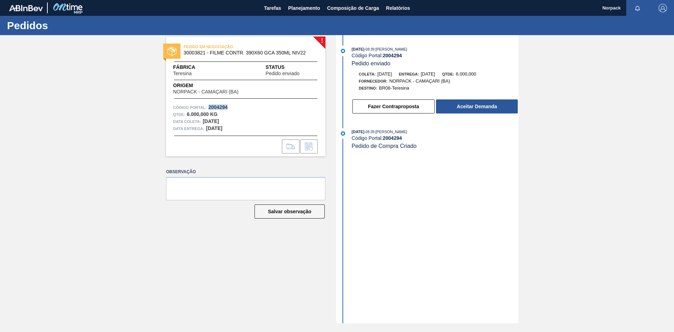
drag, startPoint x: 209, startPoint y: 104, endPoint x: 238, endPoint y: 107, distance: 28.9
click at [238, 107] on div "Código Portal: 2004294" at bounding box center [245, 107] width 145 height 7
copy strong "2004294"
click at [478, 106] on button "Aceitar Demanda" at bounding box center [477, 106] width 82 height 14
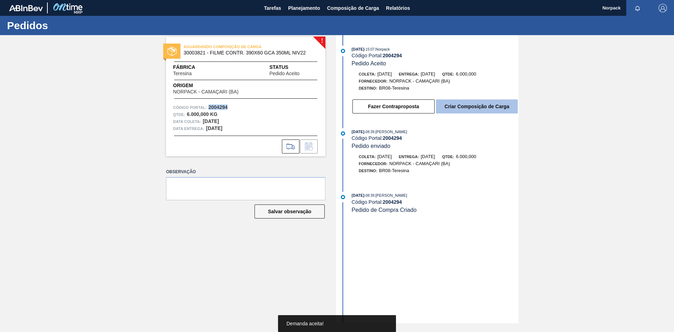
click at [466, 104] on button "Criar Composição de Carga" at bounding box center [477, 106] width 82 height 14
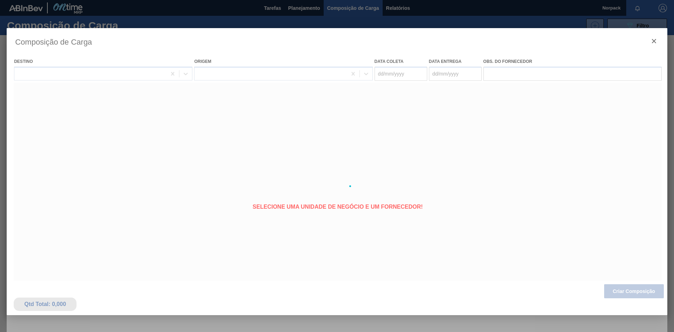
type coleta "[DATE]"
type entrega "[DATE]"
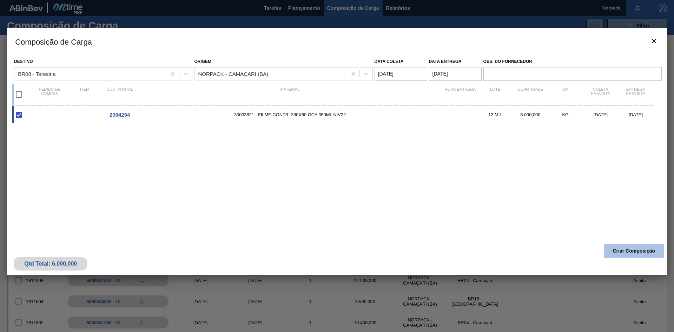
click at [625, 250] on button "Criar Composição" at bounding box center [634, 251] width 60 height 14
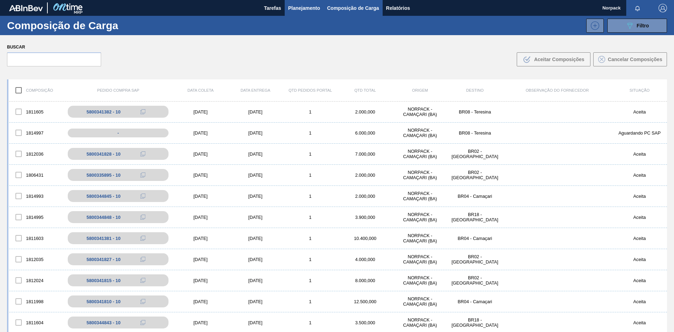
click at [295, 8] on span "Planejamento" at bounding box center [304, 8] width 32 height 8
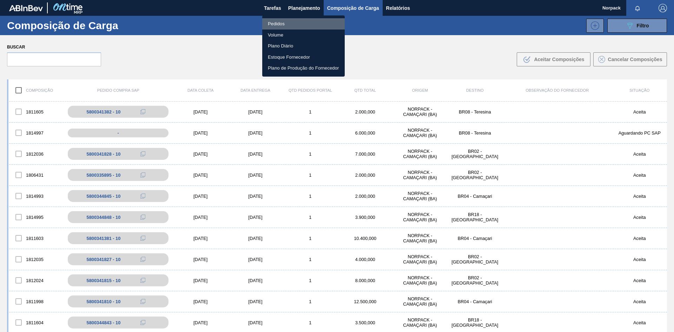
click at [278, 27] on li "Pedidos" at bounding box center [303, 23] width 82 height 11
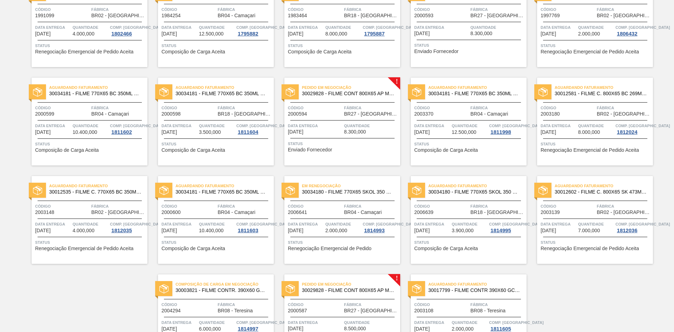
scroll to position [336, 0]
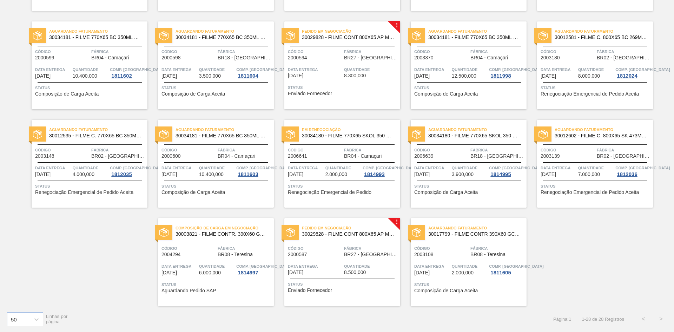
click at [205, 246] on span "Código" at bounding box center [188, 248] width 54 height 7
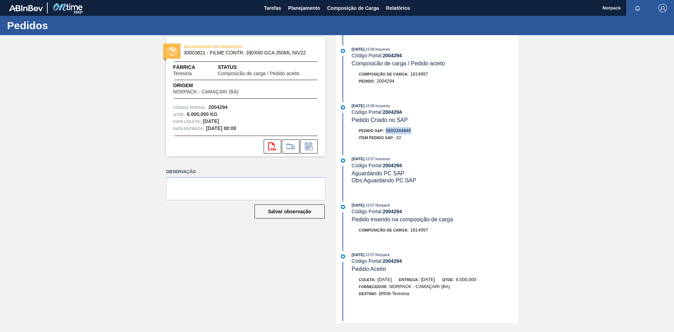
drag, startPoint x: 386, startPoint y: 128, endPoint x: 414, endPoint y: 131, distance: 28.2
click at [413, 131] on div "Pedido SAP: 5800344849" at bounding box center [435, 130] width 167 height 7
copy span "5800344849"
click at [169, 231] on div "Observação Salvar observação" at bounding box center [245, 199] width 159 height 65
click at [294, 9] on span "Planejamento" at bounding box center [304, 8] width 32 height 8
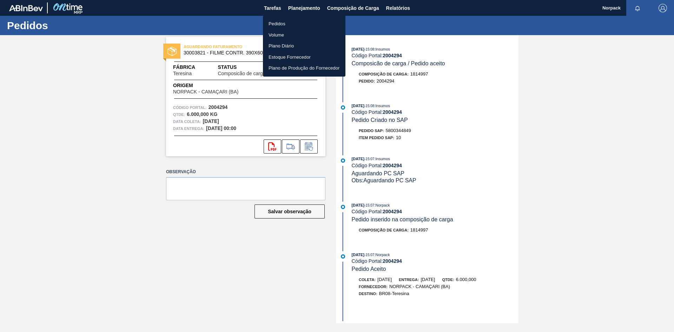
click at [279, 21] on li "Pedidos" at bounding box center [304, 23] width 82 height 11
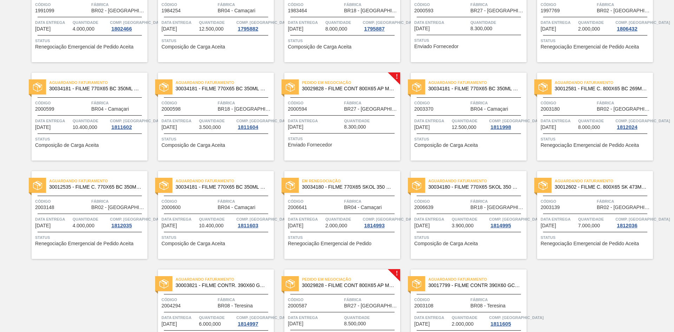
scroll to position [336, 0]
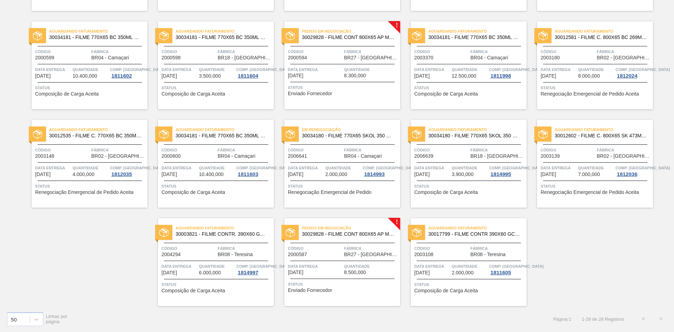
click at [467, 170] on span "Quantidade" at bounding box center [470, 167] width 36 height 7
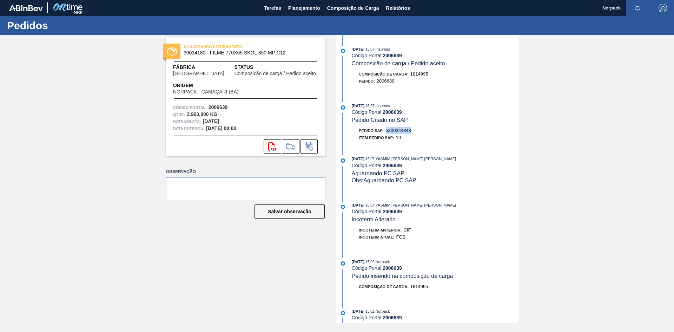
drag, startPoint x: 386, startPoint y: 129, endPoint x: 418, endPoint y: 130, distance: 31.9
click at [418, 130] on div "Pedido SAP: 5800344848" at bounding box center [435, 130] width 167 height 7
copy span "5800344848"
click at [297, 5] on span "Planejamento" at bounding box center [304, 8] width 32 height 8
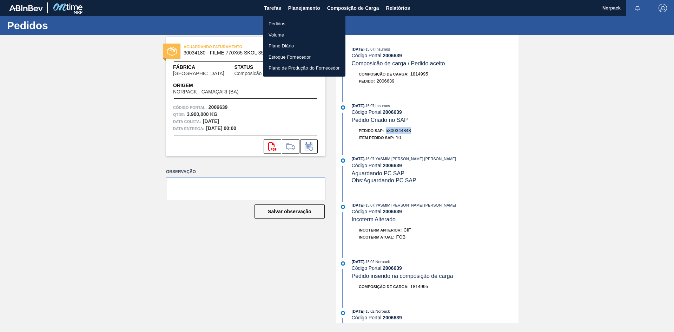
click at [282, 20] on li "Pedidos" at bounding box center [304, 23] width 82 height 11
